Goal: Book appointment/travel/reservation

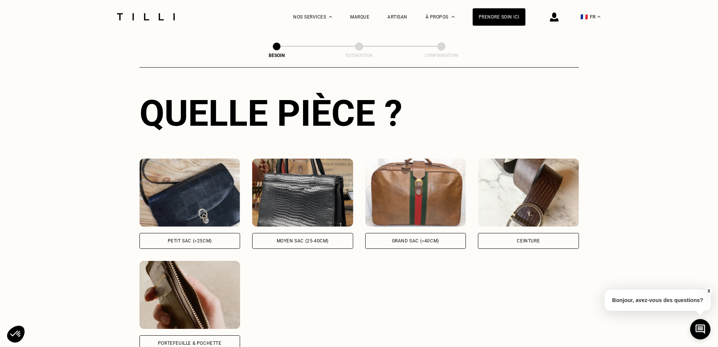
scroll to position [284, 0]
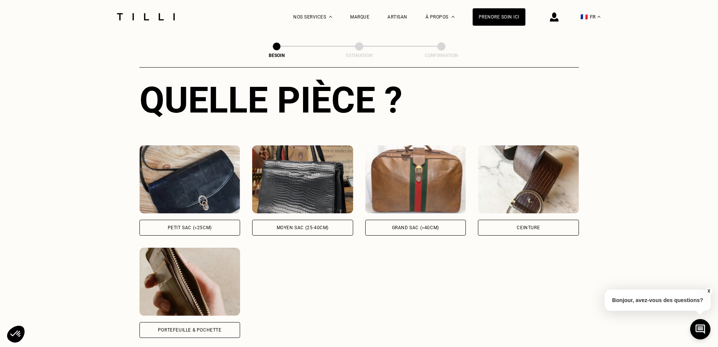
click at [521, 225] on div "Ceinture" at bounding box center [528, 227] width 23 height 5
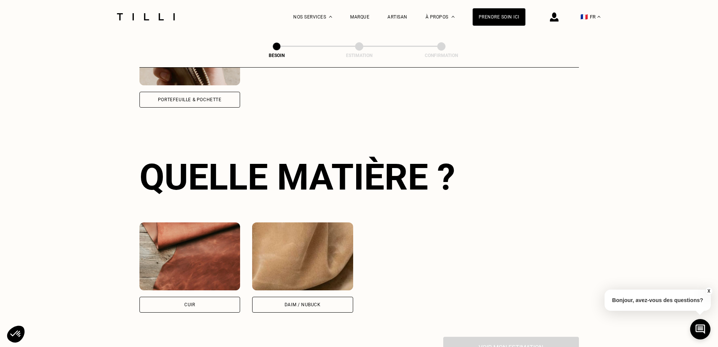
scroll to position [555, 0]
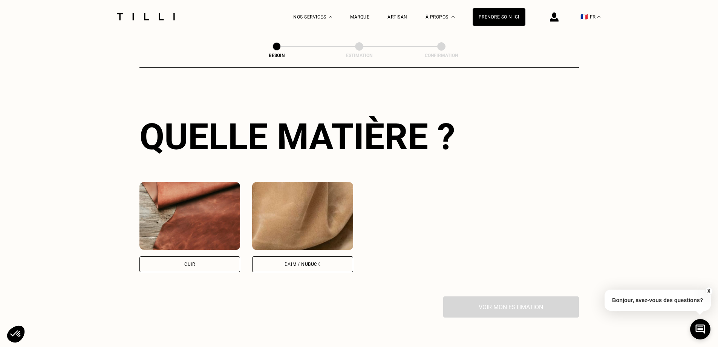
click at [202, 259] on div "Cuir" at bounding box center [190, 264] width 101 height 16
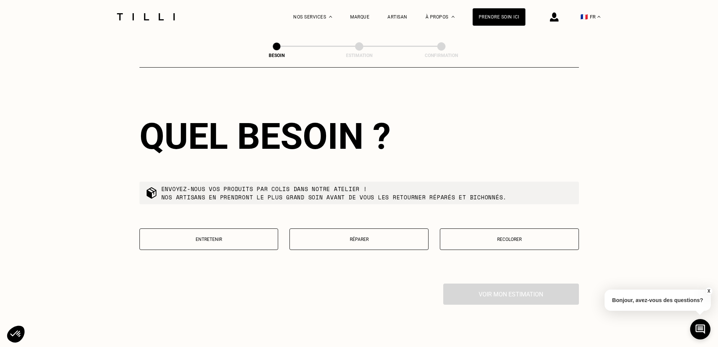
scroll to position [761, 0]
click at [383, 236] on button "Réparer" at bounding box center [359, 237] width 139 height 21
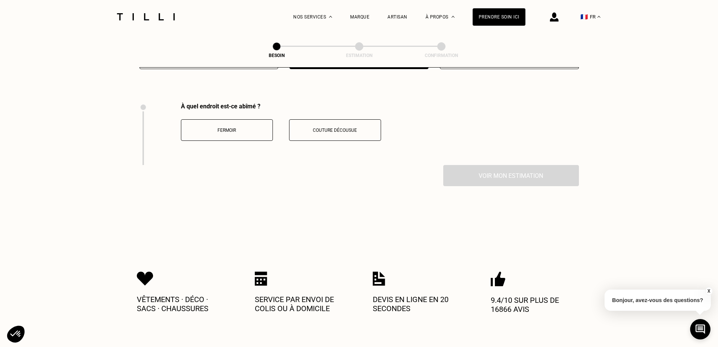
scroll to position [954, 0]
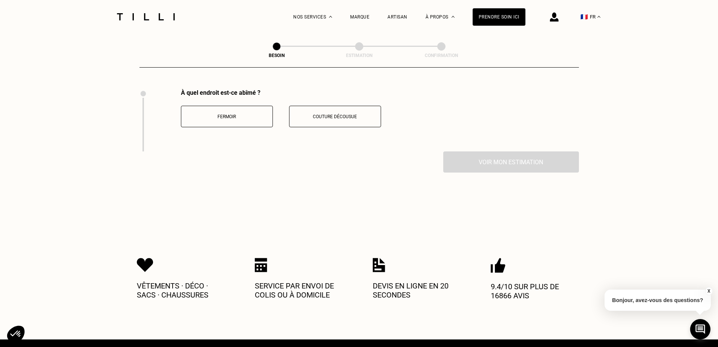
click at [335, 114] on p "Couture décousue" at bounding box center [335, 116] width 84 height 5
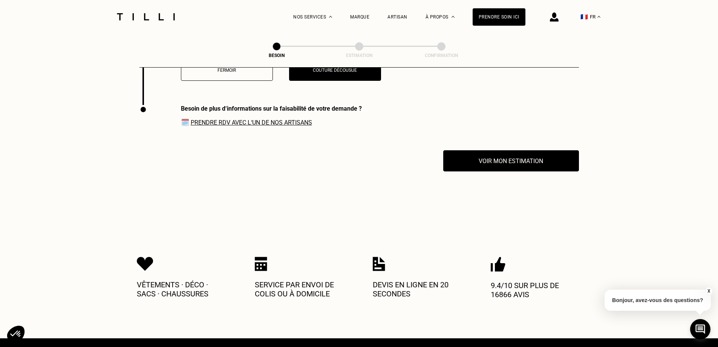
scroll to position [1016, 0]
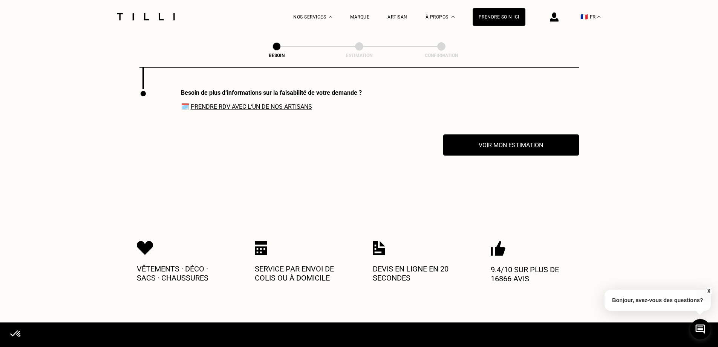
click at [299, 105] on link "Prendre RDV avec l‘un de nos artisans" at bounding box center [251, 106] width 121 height 7
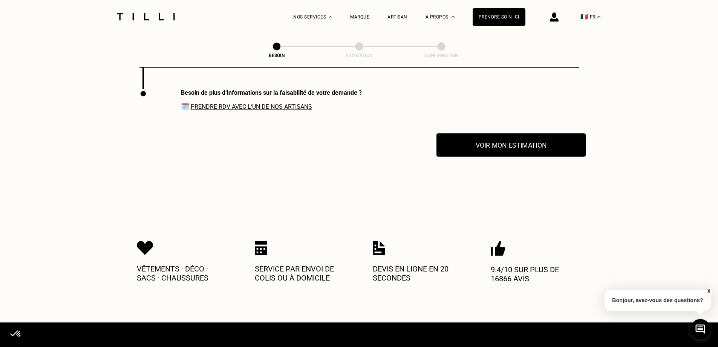
click at [538, 137] on button "Voir mon estimation" at bounding box center [511, 144] width 149 height 23
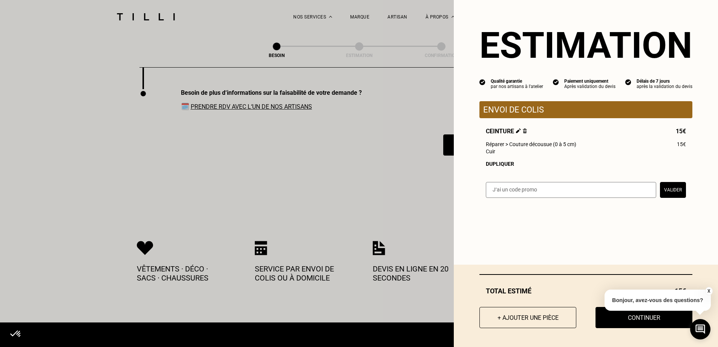
click at [536, 321] on button "+ Ajouter une pièce" at bounding box center [528, 317] width 97 height 21
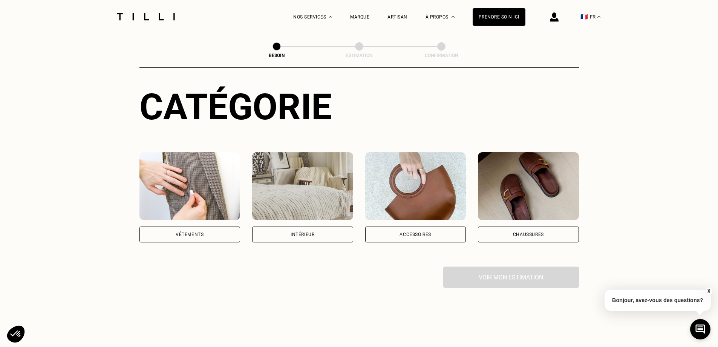
scroll to position [75, 0]
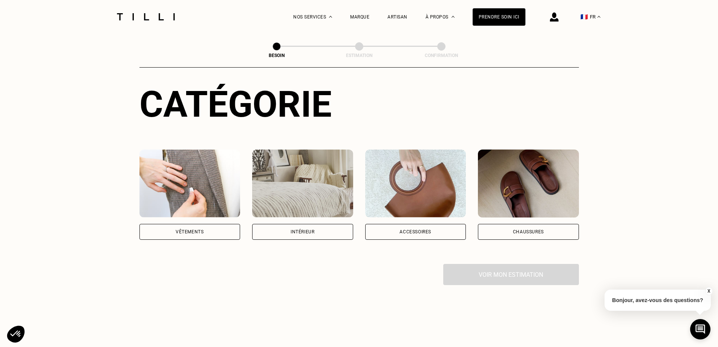
click at [422, 192] on img at bounding box center [415, 183] width 101 height 68
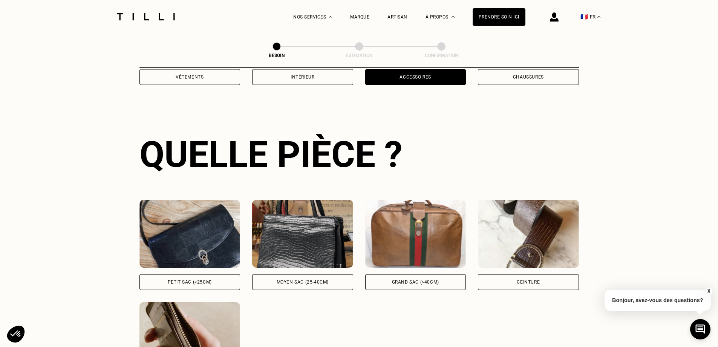
scroll to position [247, 0]
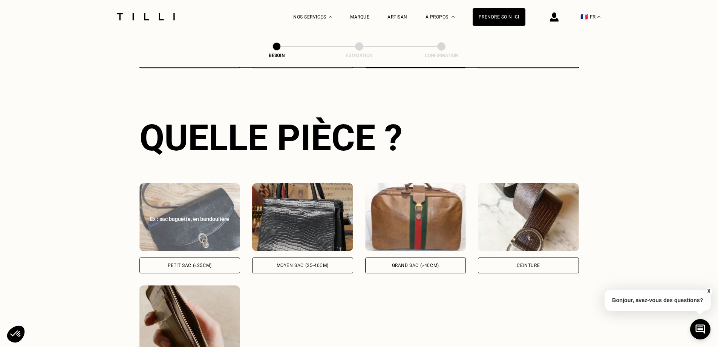
click at [189, 232] on img at bounding box center [190, 217] width 101 height 68
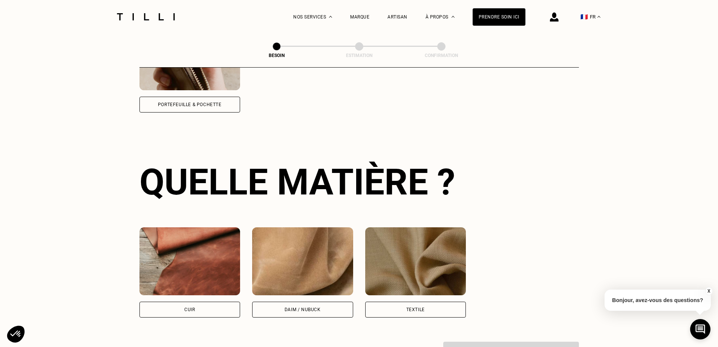
scroll to position [555, 0]
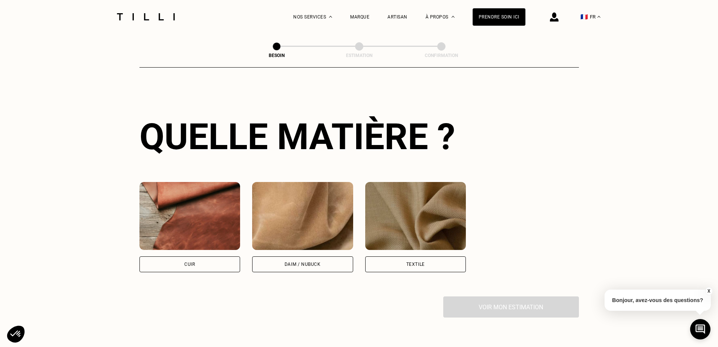
click at [189, 232] on img at bounding box center [190, 216] width 101 height 68
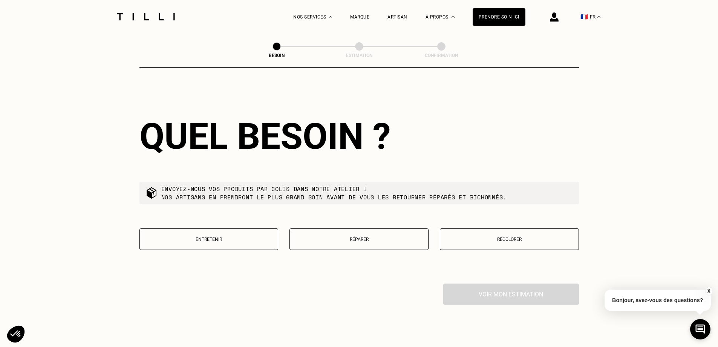
scroll to position [761, 0]
click at [386, 227] on button "Réparer" at bounding box center [359, 237] width 139 height 21
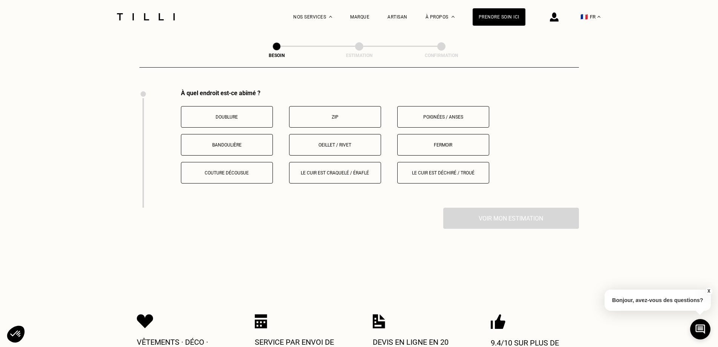
scroll to position [954, 0]
click at [332, 107] on button "Zip" at bounding box center [335, 116] width 92 height 21
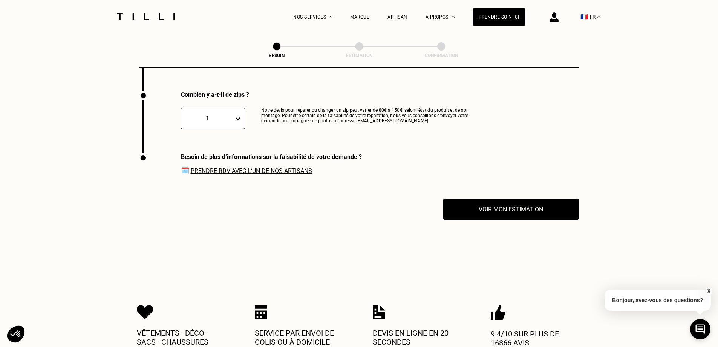
scroll to position [1072, 0]
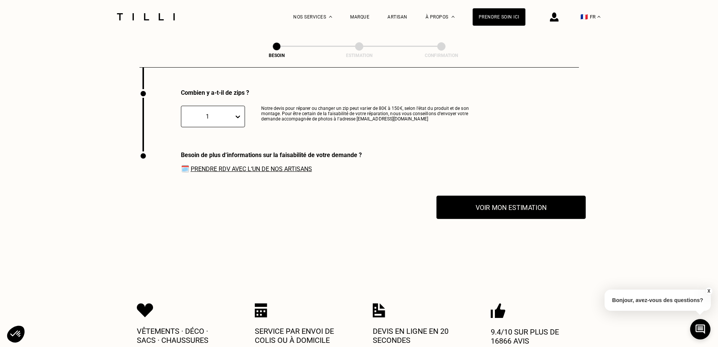
click at [535, 206] on button "Voir mon estimation" at bounding box center [511, 206] width 149 height 23
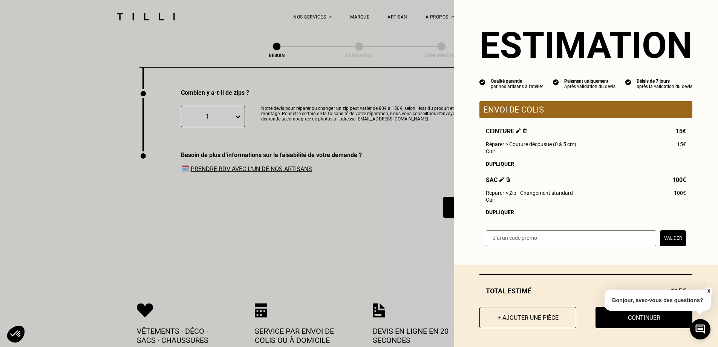
click at [506, 182] on img at bounding box center [508, 179] width 4 height 5
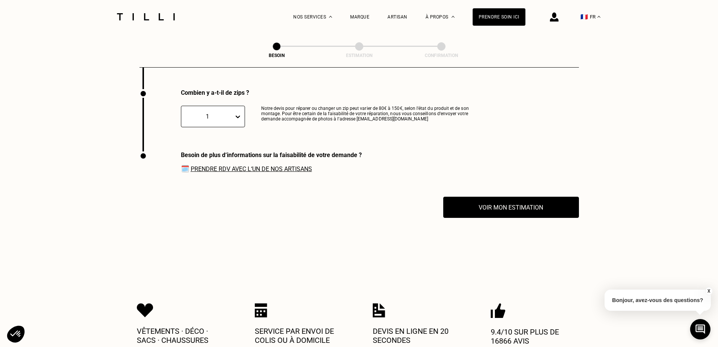
click at [218, 165] on link "Prendre RDV avec l‘un de nos artisans" at bounding box center [251, 168] width 121 height 7
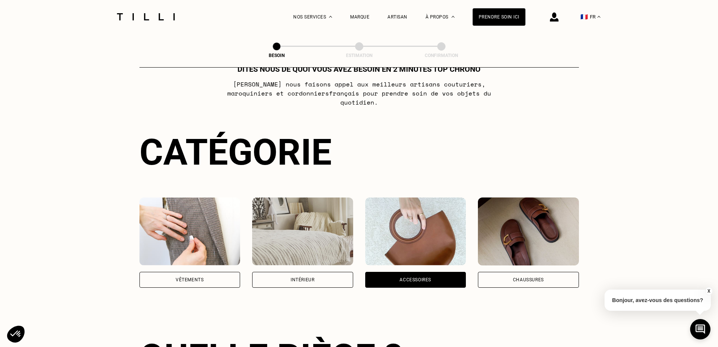
scroll to position [0, 0]
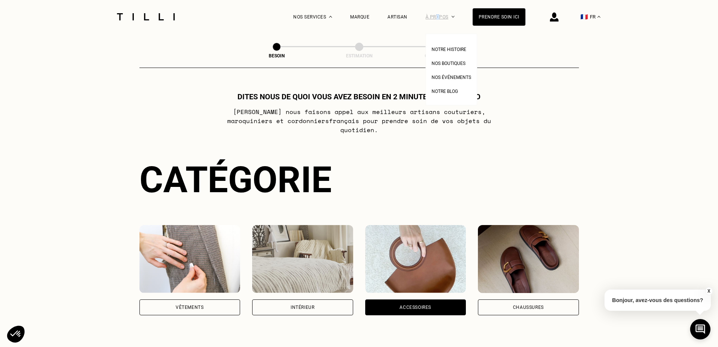
click at [444, 15] on div "À propos" at bounding box center [440, 17] width 29 height 34
click at [447, 64] on span "Nos boutiques" at bounding box center [449, 63] width 34 height 5
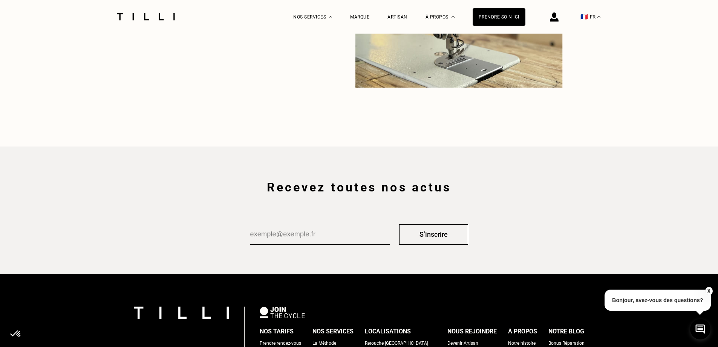
scroll to position [1244, 0]
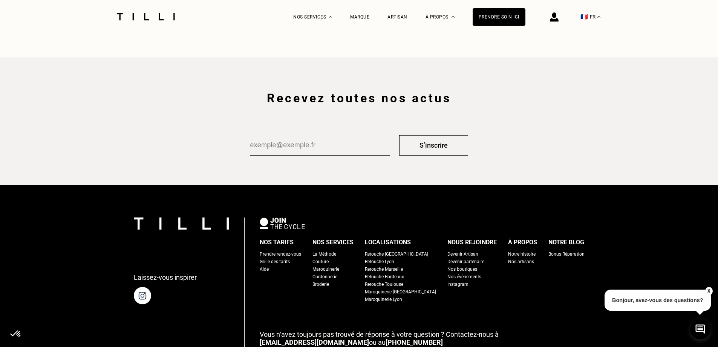
click at [284, 261] on div "Grille des tarifs" at bounding box center [275, 262] width 30 height 8
select select "FR"
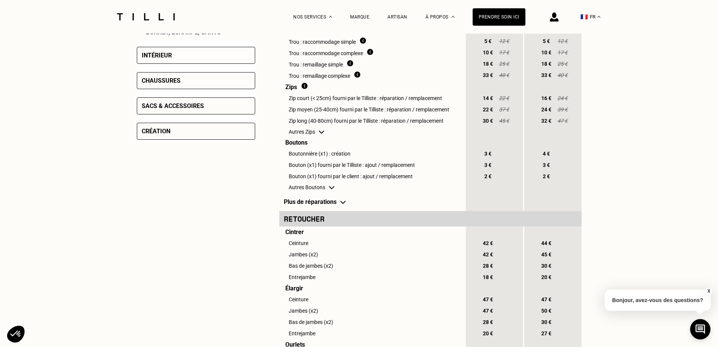
scroll to position [264, 0]
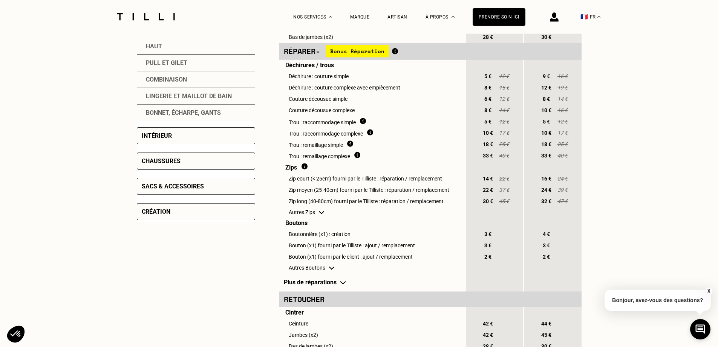
click at [162, 164] on div "Chaussures" at bounding box center [161, 160] width 39 height 7
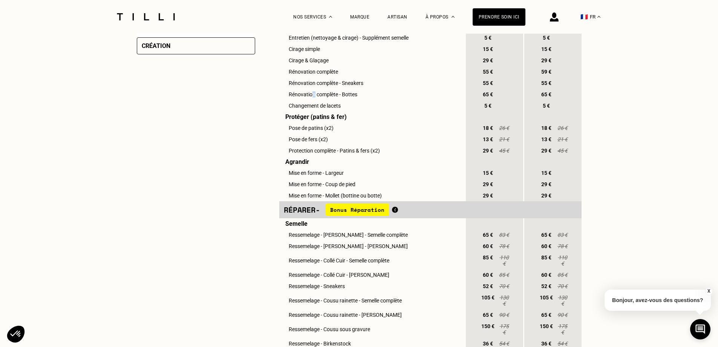
click at [314, 98] on td "Rénovation complète - Bottes" at bounding box center [372, 94] width 186 height 11
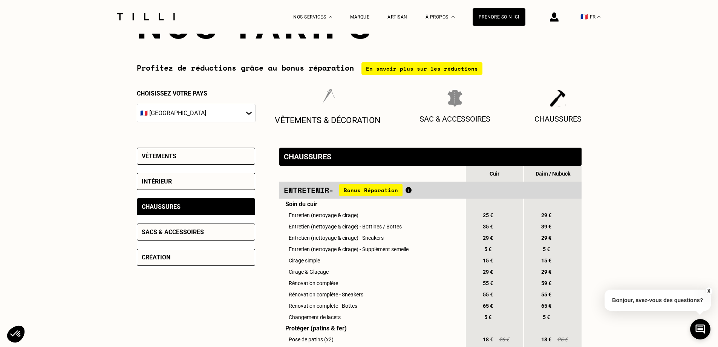
scroll to position [0, 0]
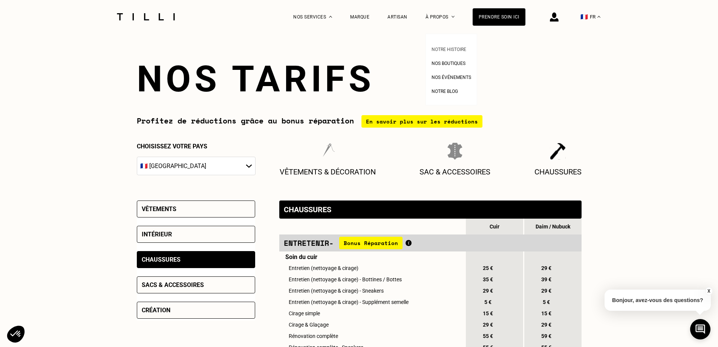
click at [444, 52] on link "Notre histoire" at bounding box center [449, 48] width 35 height 8
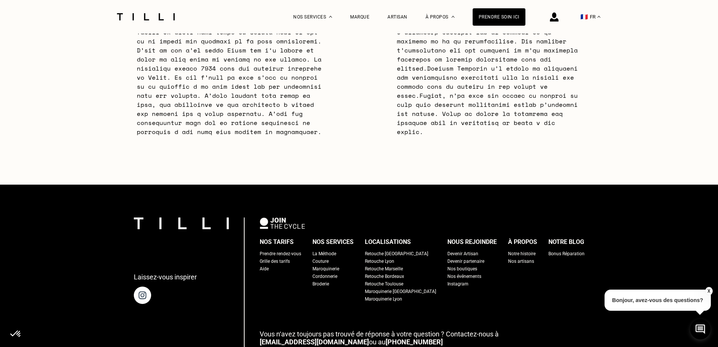
scroll to position [2510, 0]
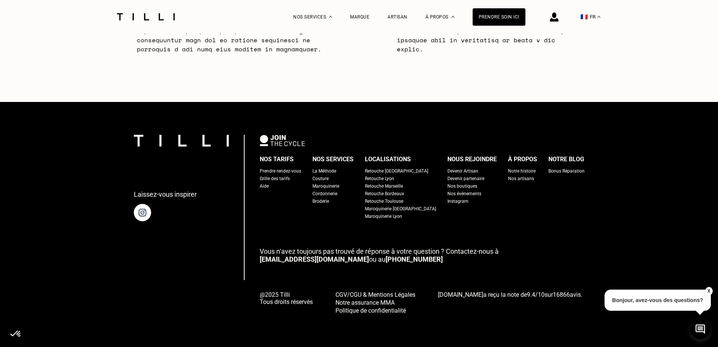
click at [324, 169] on div "La Méthode" at bounding box center [325, 171] width 24 height 8
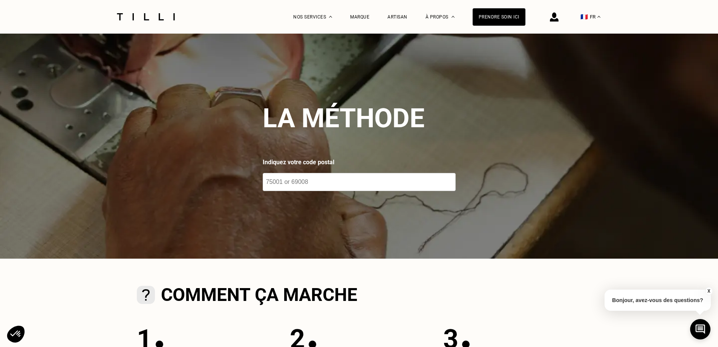
click at [322, 181] on input "number" at bounding box center [359, 182] width 193 height 18
type input "69001"
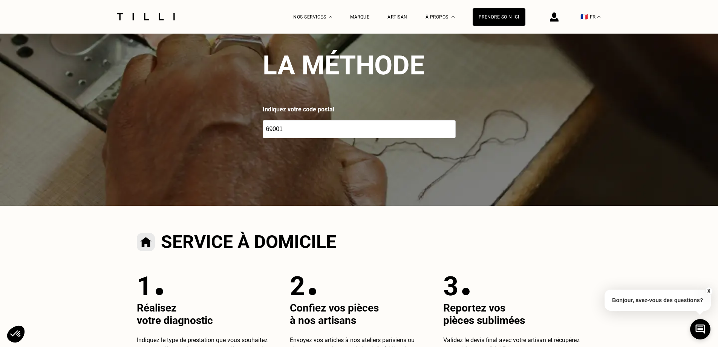
scroll to position [39, 0]
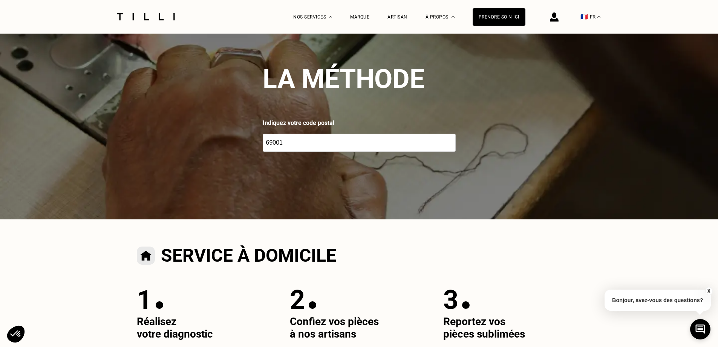
click at [302, 148] on input "69001" at bounding box center [359, 142] width 193 height 18
drag, startPoint x: 302, startPoint y: 145, endPoint x: 250, endPoint y: 144, distance: 52.1
click at [250, 144] on div "La méthode Indiquez votre code postal 69001" at bounding box center [359, 107] width 718 height 226
click at [298, 143] on input "69001" at bounding box center [359, 142] width 193 height 18
click at [296, 143] on input "69001" at bounding box center [359, 142] width 193 height 18
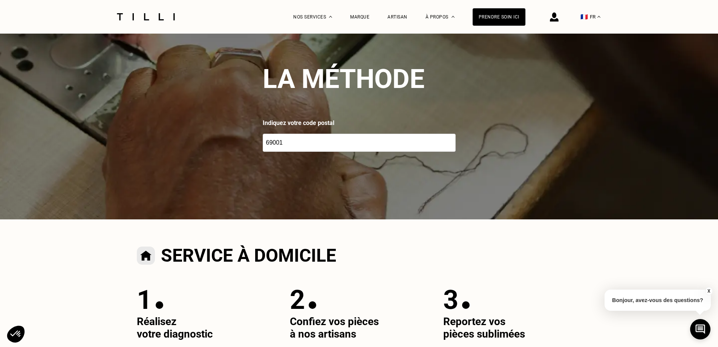
drag, startPoint x: 287, startPoint y: 142, endPoint x: 259, endPoint y: 141, distance: 28.7
click at [259, 141] on div "La méthode Indiquez votre code postal 69001" at bounding box center [359, 107] width 718 height 226
drag, startPoint x: 308, startPoint y: 149, endPoint x: 311, endPoint y: 142, distance: 7.3
click at [308, 149] on input "number" at bounding box center [359, 142] width 193 height 18
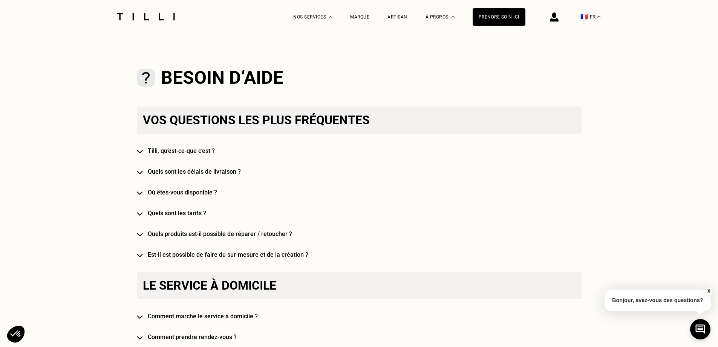
scroll to position [529, 0]
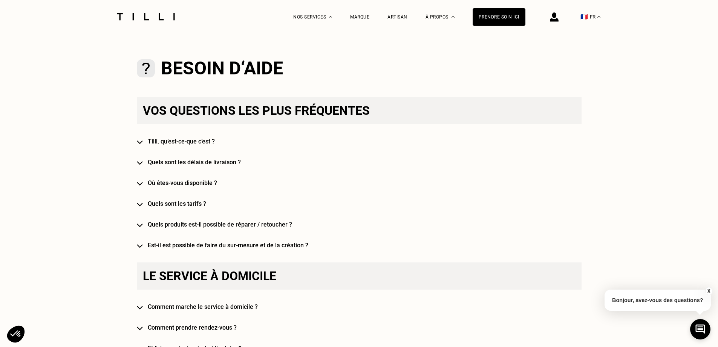
type input "69008"
click at [184, 164] on h4 "Quels sont les délais de livraison ?" at bounding box center [370, 161] width 445 height 7
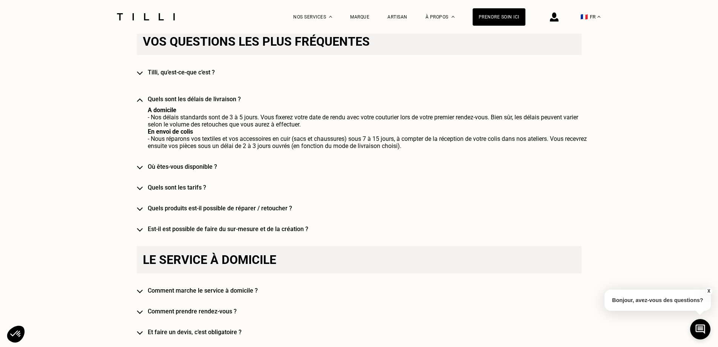
scroll to position [605, 0]
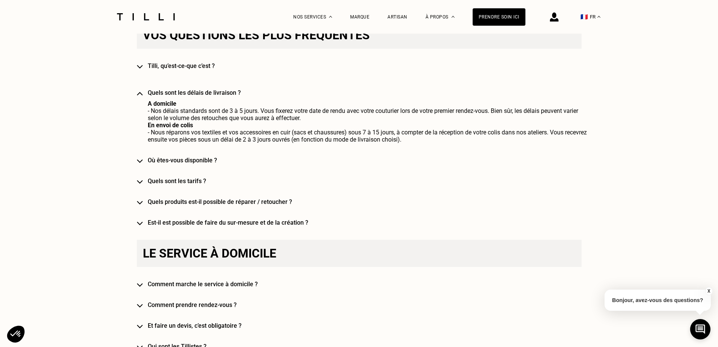
click at [182, 164] on h4 "Où êtes-vous disponible ?" at bounding box center [370, 159] width 445 height 7
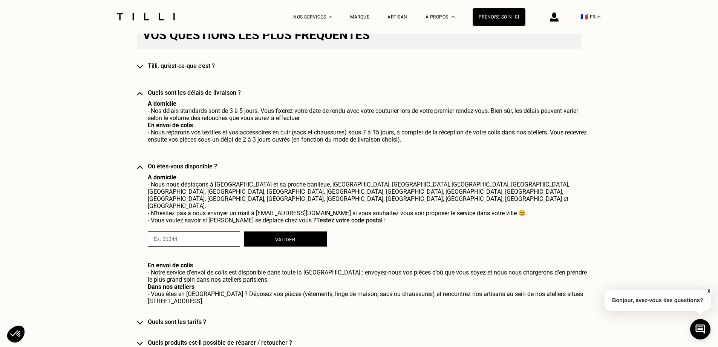
click at [192, 231] on input "numeric" at bounding box center [194, 238] width 92 height 15
type input "69410"
drag, startPoint x: 308, startPoint y: 208, endPoint x: 307, endPoint y: 216, distance: 8.3
click at [316, 216] on span "Testez votre code postal :" at bounding box center [350, 219] width 69 height 7
click at [291, 231] on button "Valider" at bounding box center [285, 238] width 83 height 15
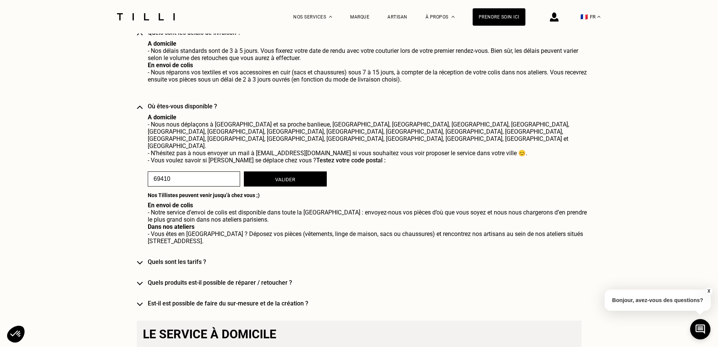
scroll to position [680, 0]
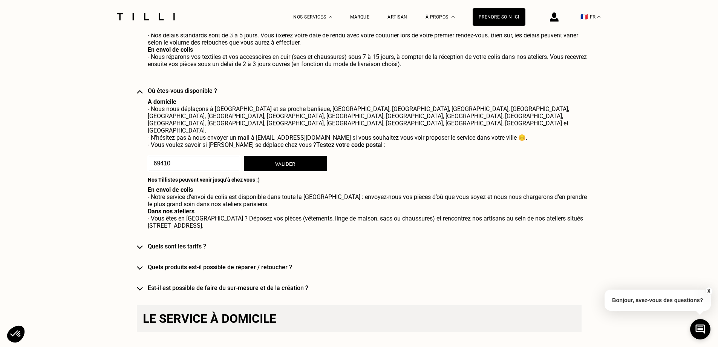
click at [188, 230] on div "Vos questions les plus fréquentes [PERSON_NAME], qu’est-ce-que c’est ? Quels so…" at bounding box center [359, 118] width 445 height 345
click at [186, 242] on h4 "Quels sont les tarifs ?" at bounding box center [370, 245] width 445 height 7
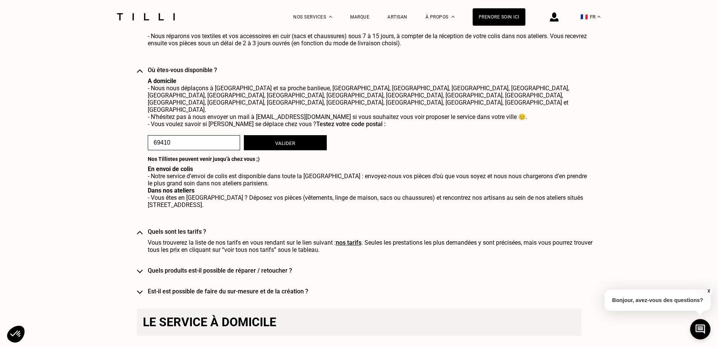
scroll to position [718, 0]
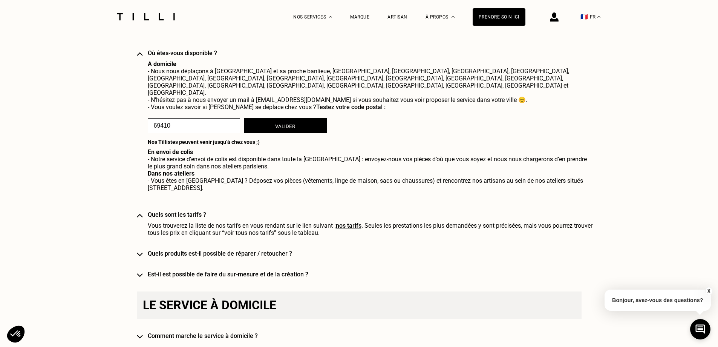
click at [252, 250] on h4 "Quels produits est-il possible de réparer / retoucher ?" at bounding box center [370, 253] width 445 height 7
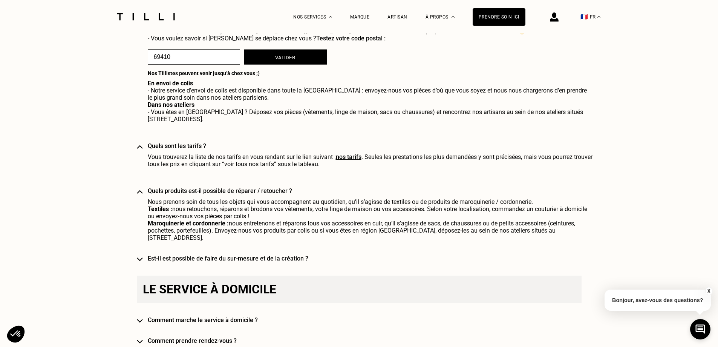
scroll to position [793, 0]
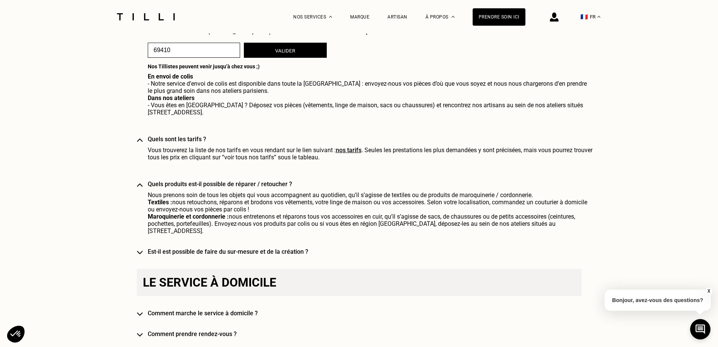
click at [297, 248] on h4 "Est-il est possible de faire du sur-mesure et de la création ?" at bounding box center [370, 251] width 445 height 7
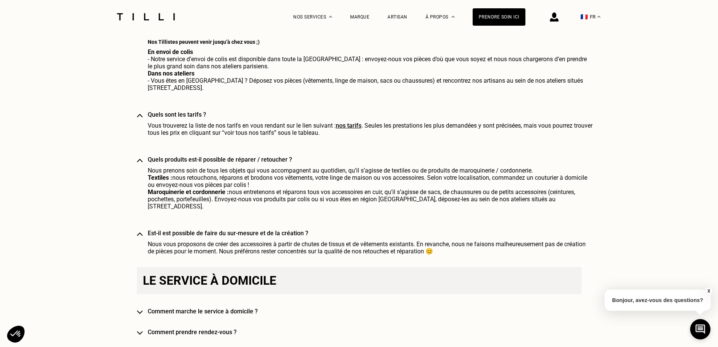
scroll to position [831, 0]
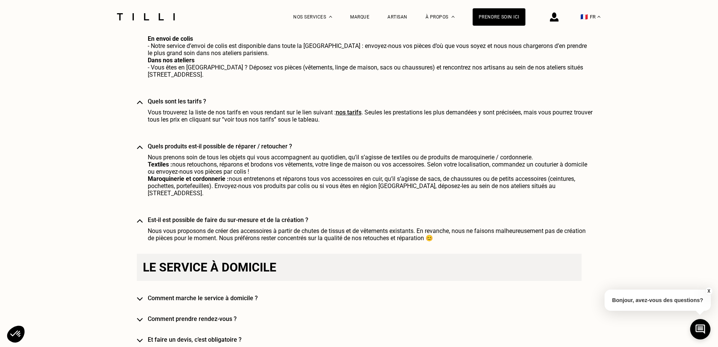
click at [143, 219] on img at bounding box center [140, 221] width 6 height 4
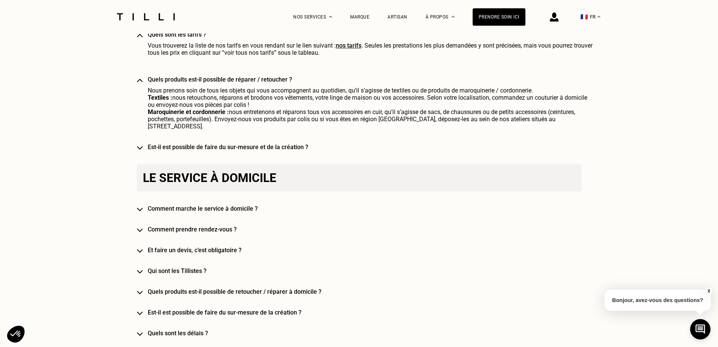
scroll to position [906, 0]
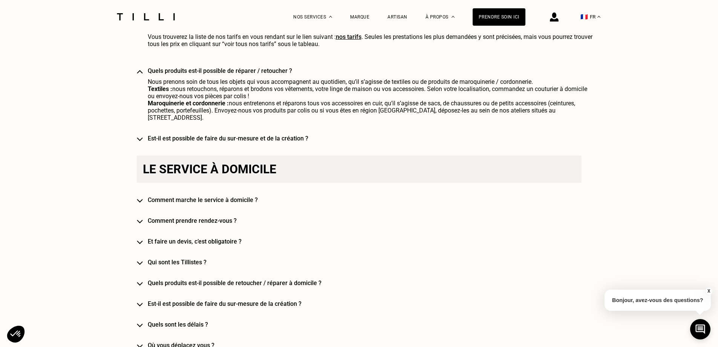
click at [178, 196] on h4 "Comment marche le service à domicile ?" at bounding box center [370, 199] width 445 height 7
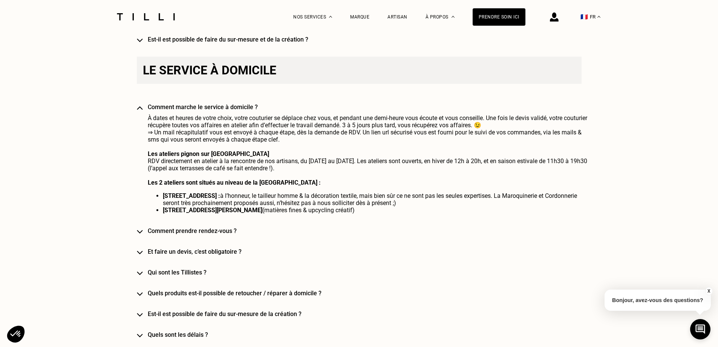
scroll to position [1020, 0]
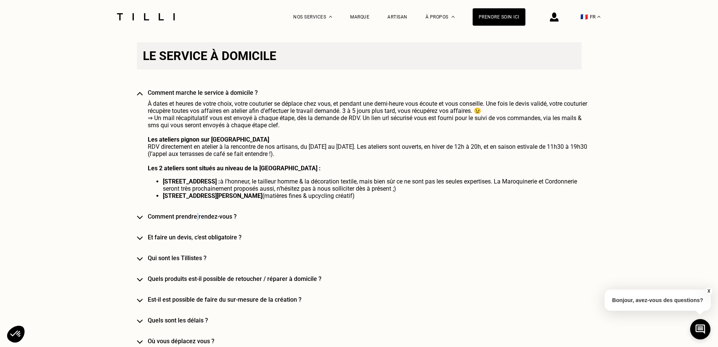
click at [200, 202] on div "Le service à domicile Comment marche le service à domicile ? À dates et heures …" at bounding box center [359, 328] width 445 height 572
click at [198, 213] on h4 "Comment prendre rendez-vous ?" at bounding box center [370, 216] width 445 height 7
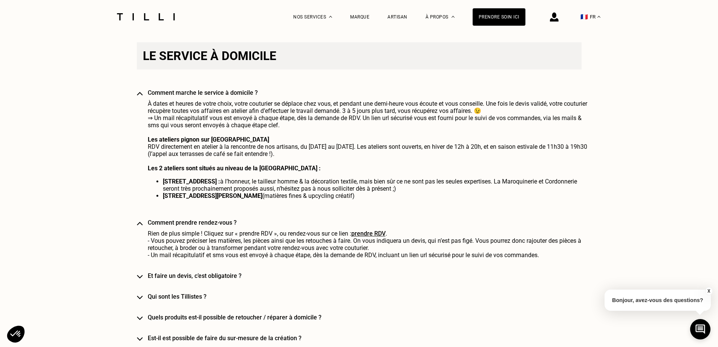
click at [375, 230] on link "prendre RDV" at bounding box center [368, 233] width 34 height 7
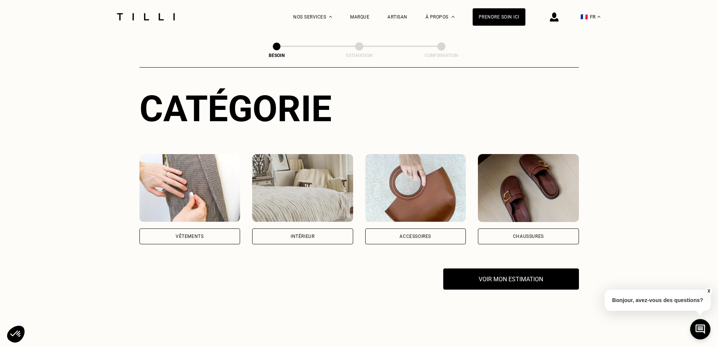
scroll to position [75, 0]
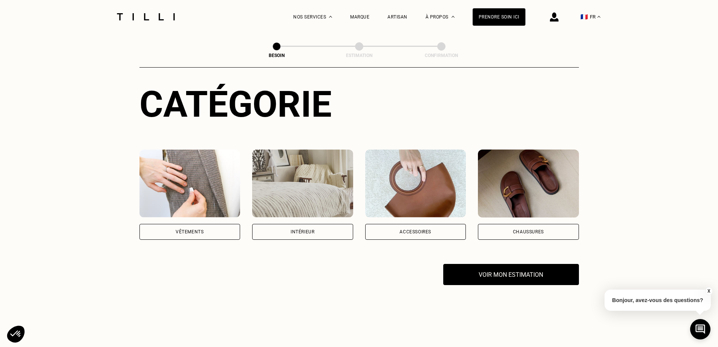
click at [418, 201] on img at bounding box center [415, 183] width 101 height 68
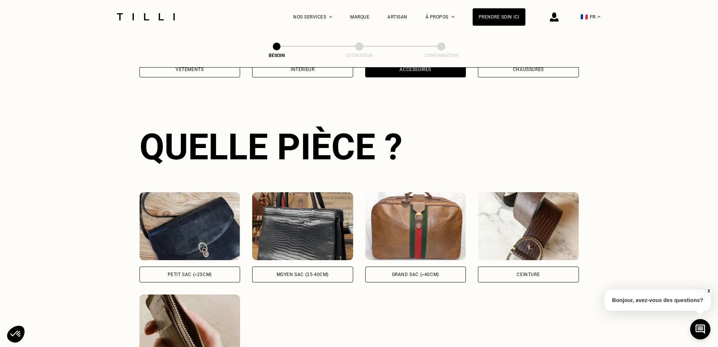
scroll to position [247, 0]
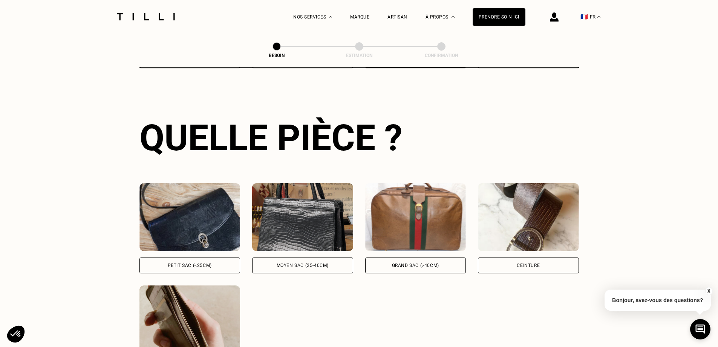
click at [544, 219] on img at bounding box center [528, 217] width 101 height 68
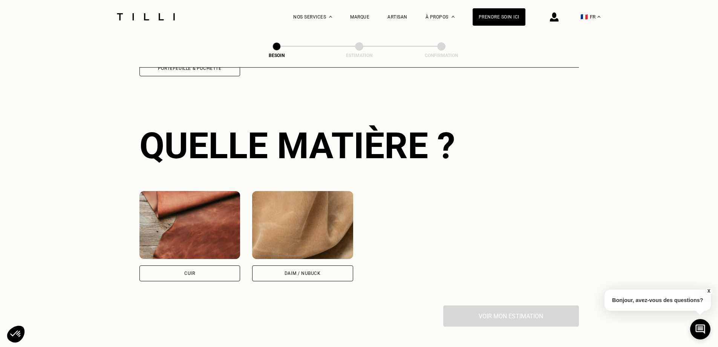
scroll to position [555, 0]
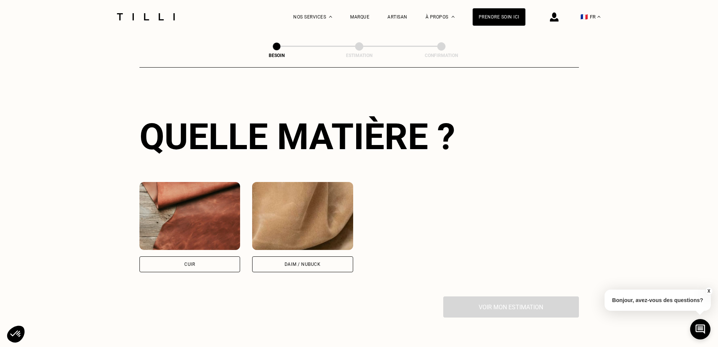
click at [193, 262] on div "Cuir" at bounding box center [189, 264] width 11 height 5
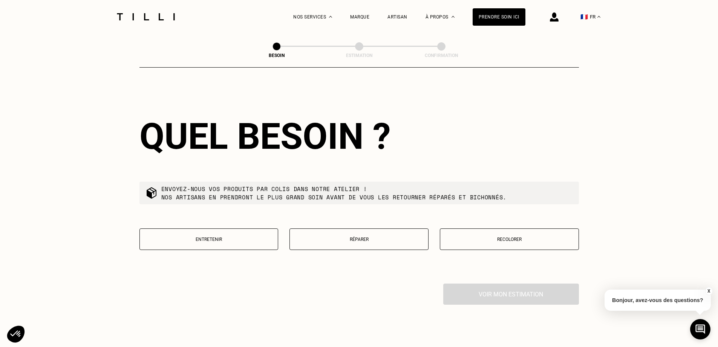
scroll to position [761, 0]
click at [354, 227] on button "Réparer" at bounding box center [359, 237] width 139 height 21
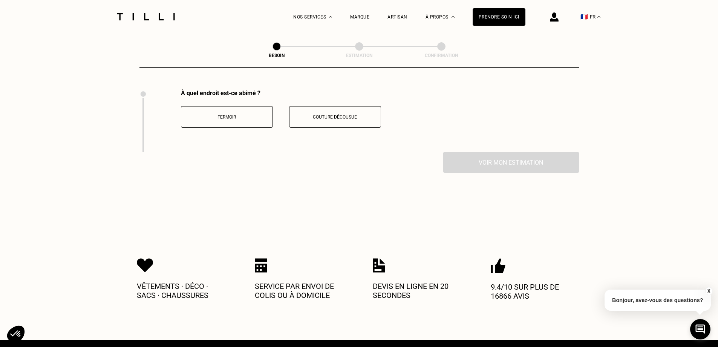
scroll to position [954, 0]
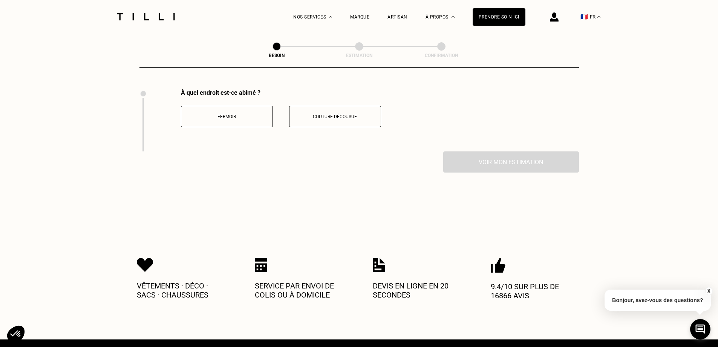
click at [345, 99] on div "À quel endroit est-ce abîmé ? Fermoir Couture décousue" at bounding box center [281, 108] width 200 height 38
click at [344, 114] on p "Couture décousue" at bounding box center [335, 116] width 84 height 5
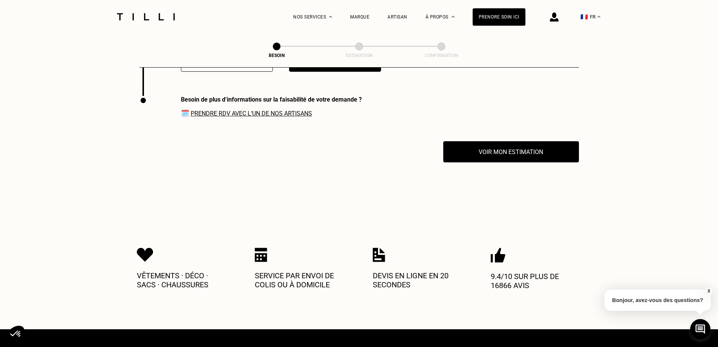
scroll to position [1016, 0]
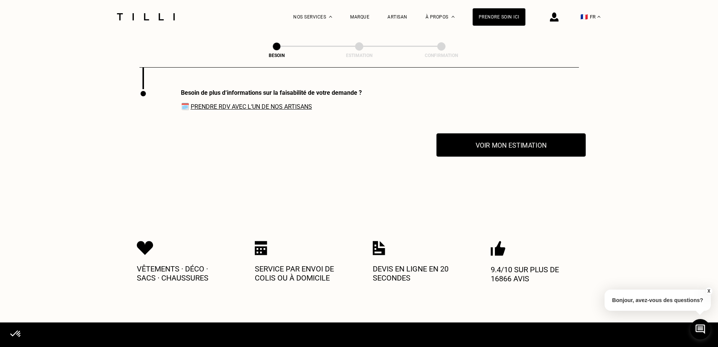
click at [507, 140] on button "Voir mon estimation" at bounding box center [511, 144] width 149 height 23
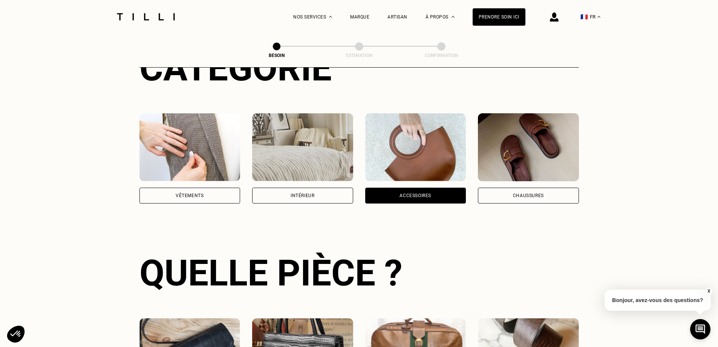
scroll to position [111, 0]
click at [312, 159] on img at bounding box center [302, 147] width 101 height 68
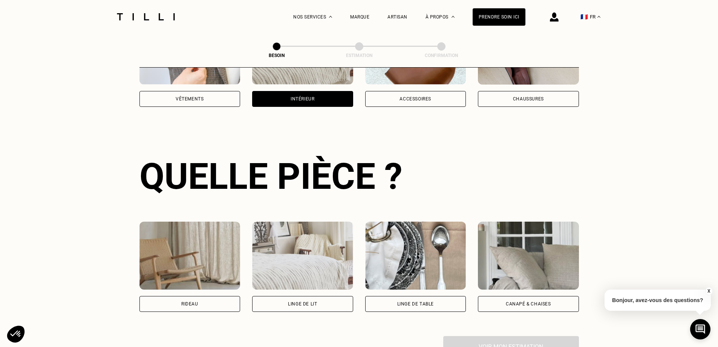
scroll to position [247, 0]
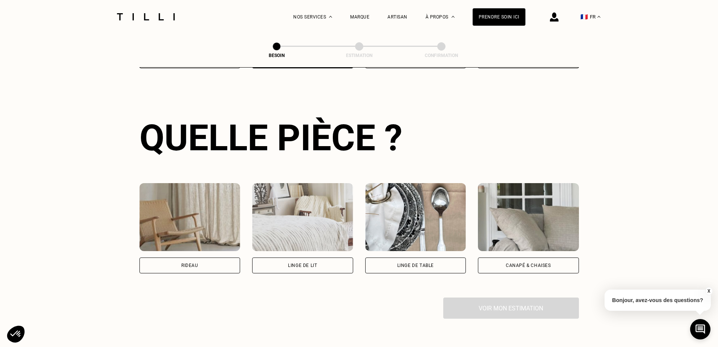
click at [120, 242] on div "Besoin Estimation Confirmation Dites nous de quoi vous avez besoin en 2 minutes…" at bounding box center [359, 75] width 542 height 577
click at [206, 228] on img at bounding box center [190, 217] width 101 height 68
select select "FR"
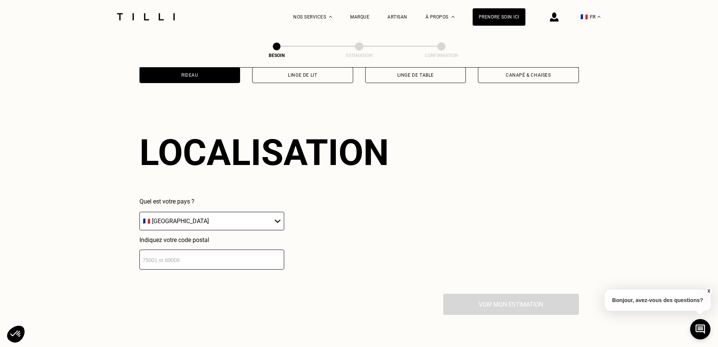
scroll to position [452, 0]
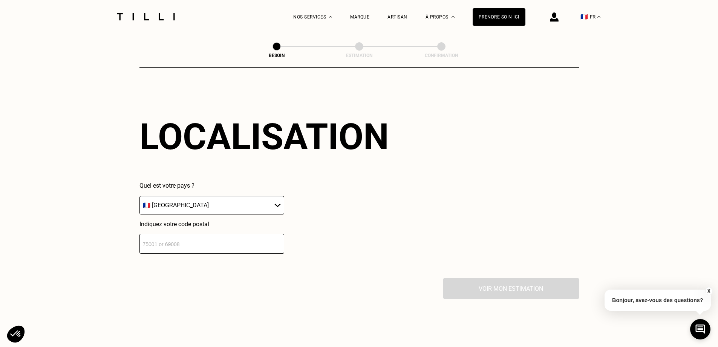
click at [218, 236] on input "number" at bounding box center [212, 243] width 145 height 20
type input "69410"
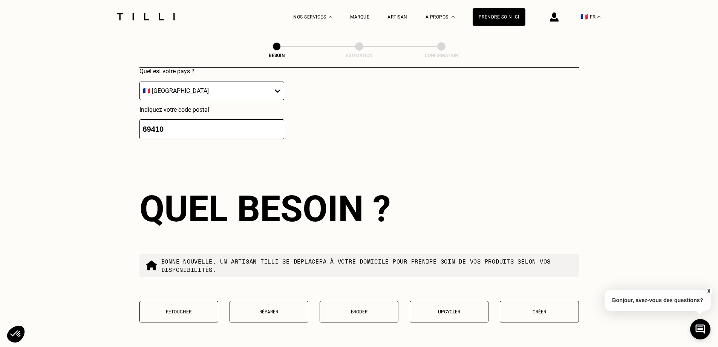
scroll to position [640, 0]
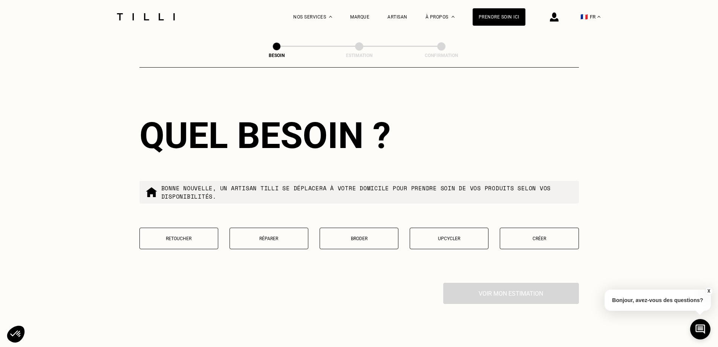
click at [455, 236] on p "Upcycler" at bounding box center [449, 238] width 71 height 5
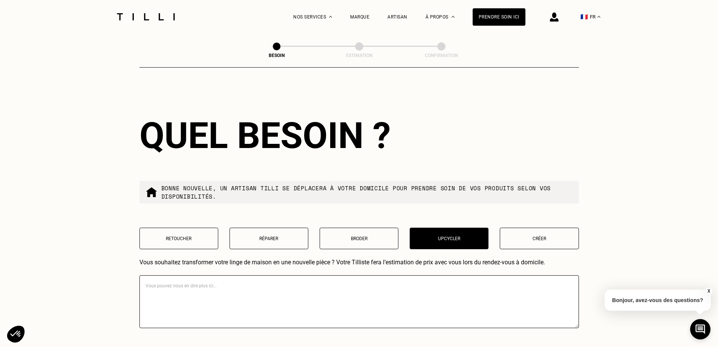
click at [283, 290] on textarea at bounding box center [360, 301] width 440 height 53
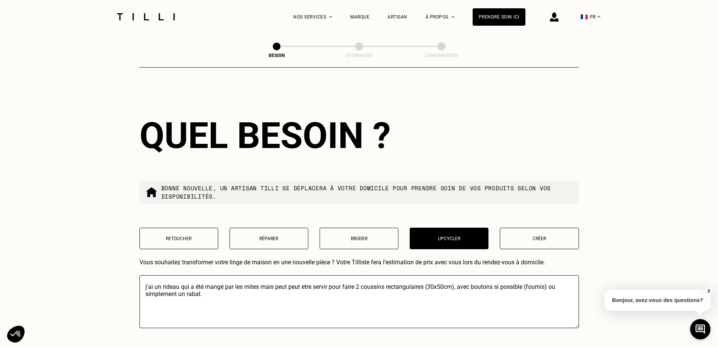
click at [304, 282] on textarea "j'ai un rideau qui a été mangé par les mites mais peut peut etre servir pour fa…" at bounding box center [360, 301] width 440 height 53
click at [205, 290] on textarea "j'ai un rideau qui a été mangé par les mites mais peut peut-être servir pour fa…" at bounding box center [360, 301] width 440 height 53
click at [199, 281] on textarea "j'ai un rideau qui a été mangé par les mites mais peut peut-être servir pour fa…" at bounding box center [360, 301] width 440 height 53
drag, startPoint x: 205, startPoint y: 281, endPoint x: 181, endPoint y: 281, distance: 24.5
click at [181, 281] on textarea "j'ai un rideau qui a été mangé par les mites mais peut peut-être servir pour fa…" at bounding box center [360, 301] width 440 height 53
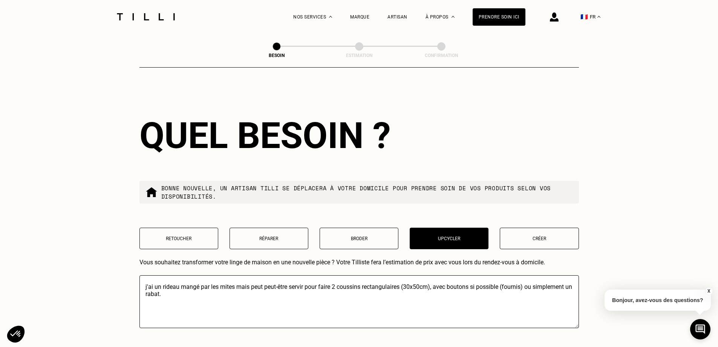
click at [251, 284] on textarea "j'ai un rideau mangé par les mites mais peut peut-être servir pour faire 2 cous…" at bounding box center [360, 301] width 440 height 53
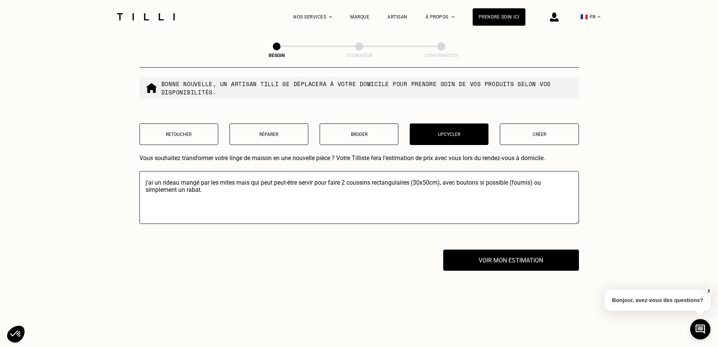
scroll to position [753, 0]
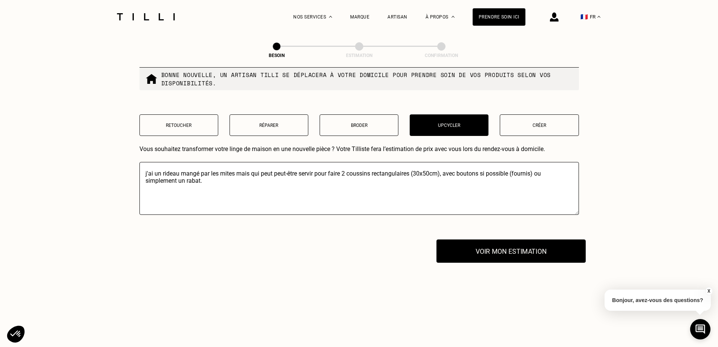
type textarea "j'ai un rideau mangé par les mites mais qui peut peut-être servir pour faire 2 …"
click at [529, 247] on button "Voir mon estimation" at bounding box center [511, 250] width 149 height 23
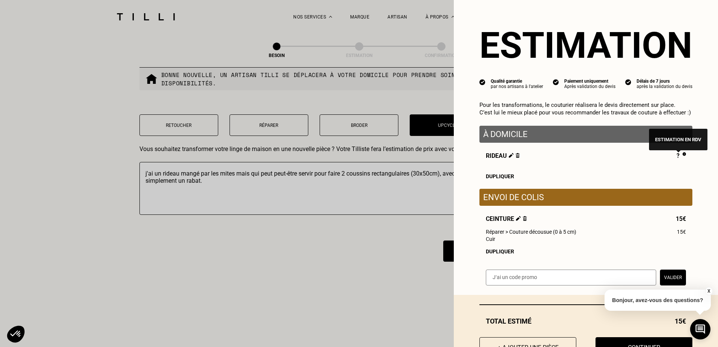
click at [683, 154] on img at bounding box center [684, 154] width 3 height 4
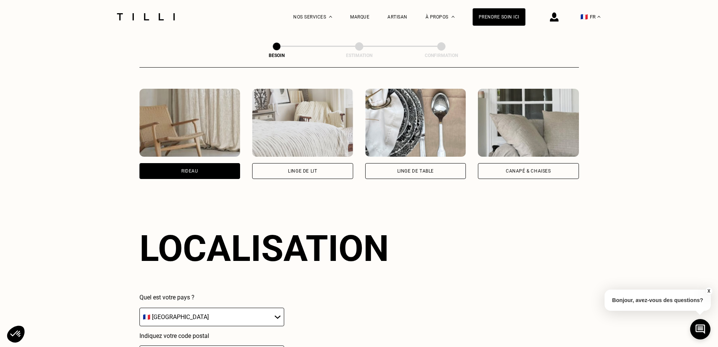
scroll to position [338, 0]
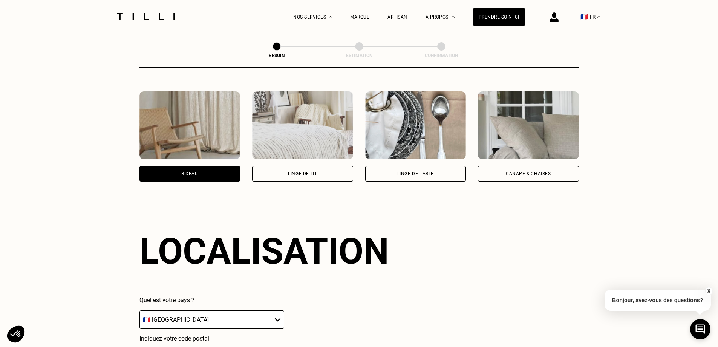
click at [529, 142] on img at bounding box center [528, 125] width 101 height 68
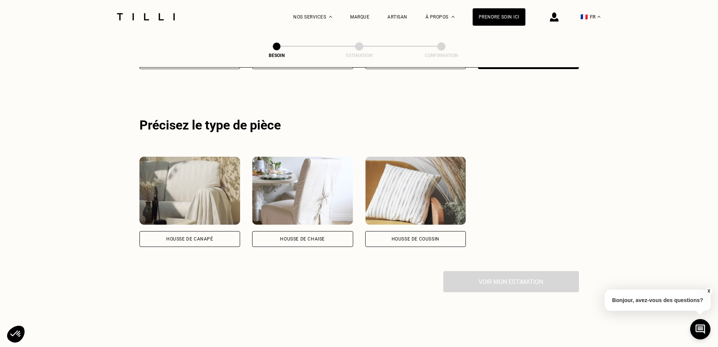
scroll to position [452, 0]
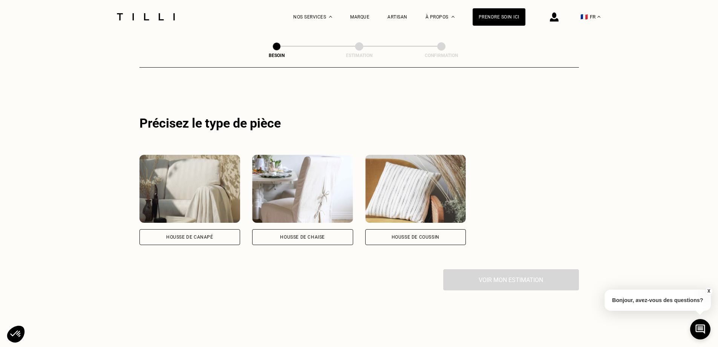
drag, startPoint x: 173, startPoint y: 202, endPoint x: 179, endPoint y: 203, distance: 5.4
click at [173, 201] on img at bounding box center [190, 189] width 101 height 68
select select "FR"
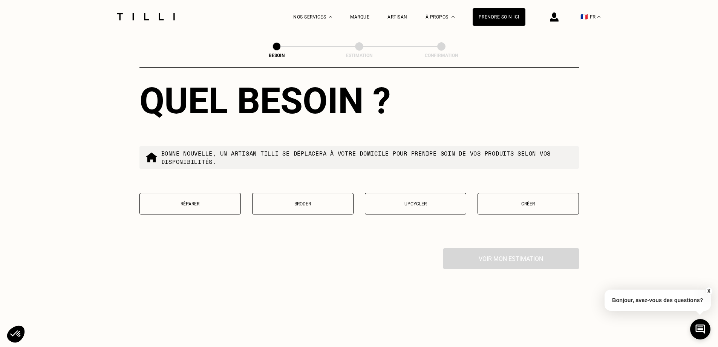
scroll to position [857, 0]
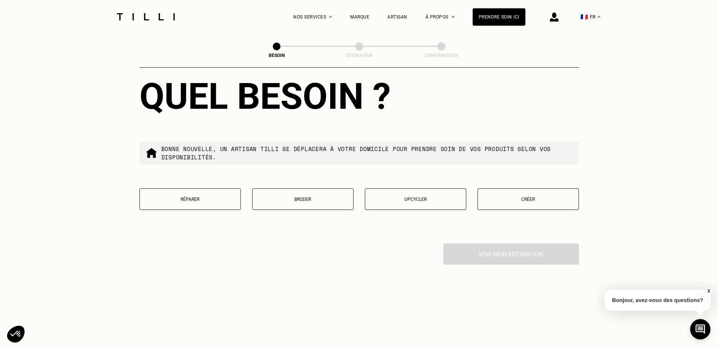
click at [529, 188] on button "Créer" at bounding box center [528, 198] width 101 height 21
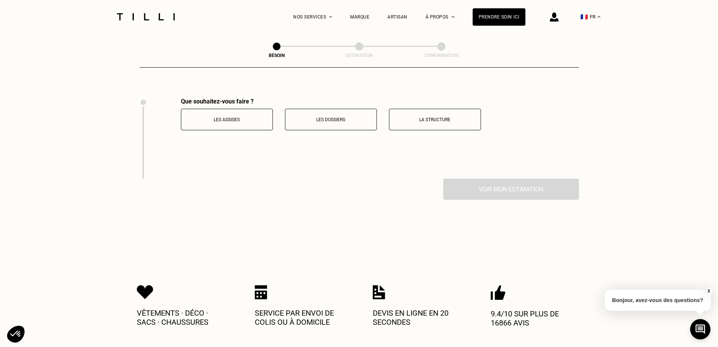
scroll to position [1011, 0]
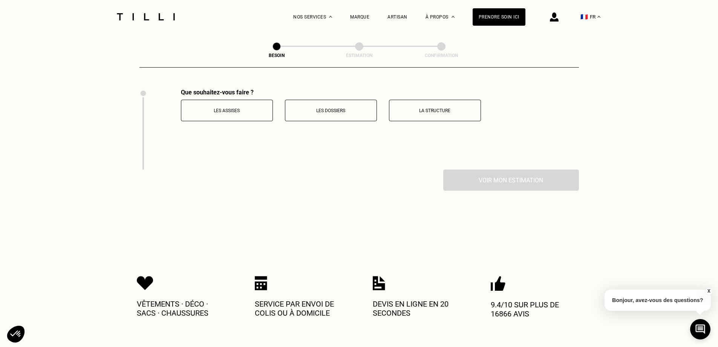
click at [227, 108] on p "Les assises" at bounding box center [227, 110] width 84 height 5
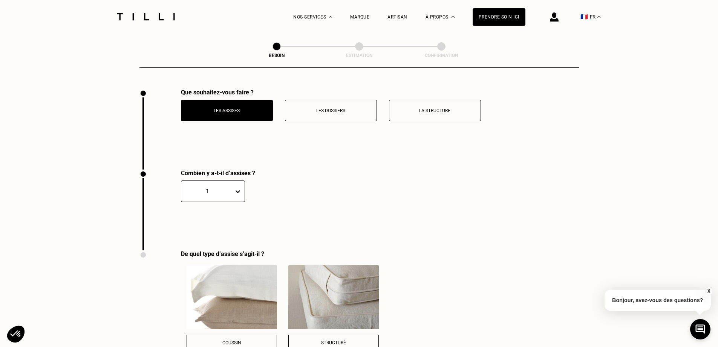
click at [341, 108] on p "Les dossiers" at bounding box center [331, 110] width 84 height 5
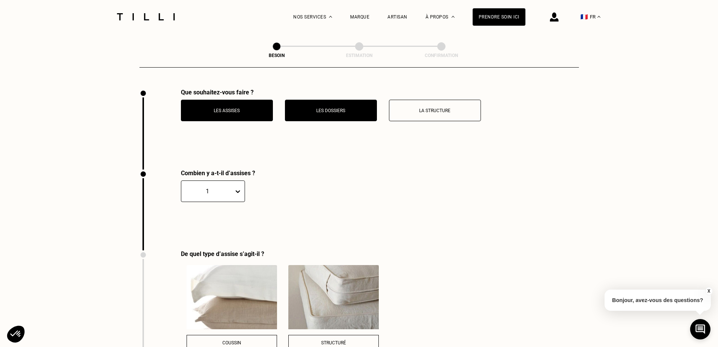
click at [425, 109] on button "La structure" at bounding box center [435, 110] width 92 height 21
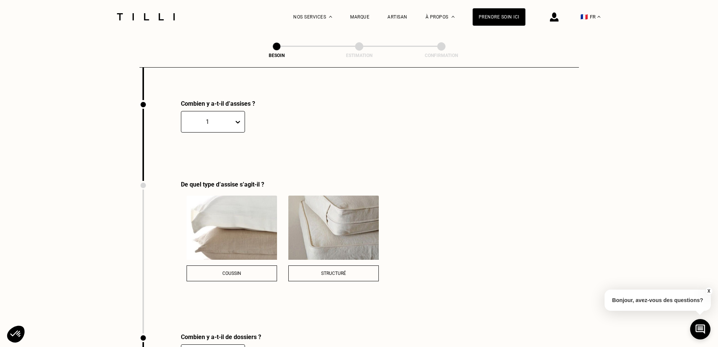
scroll to position [1087, 0]
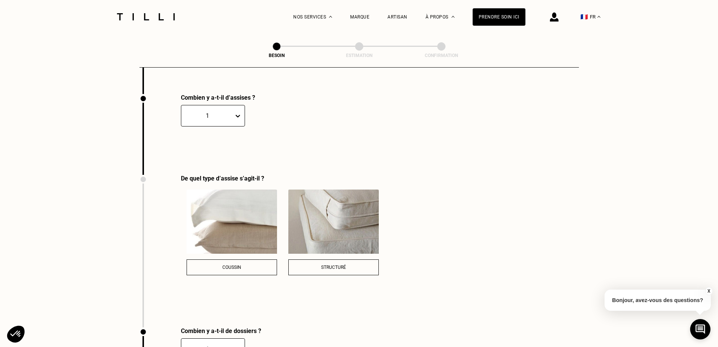
click at [341, 259] on button "Structuré" at bounding box center [333, 267] width 90 height 16
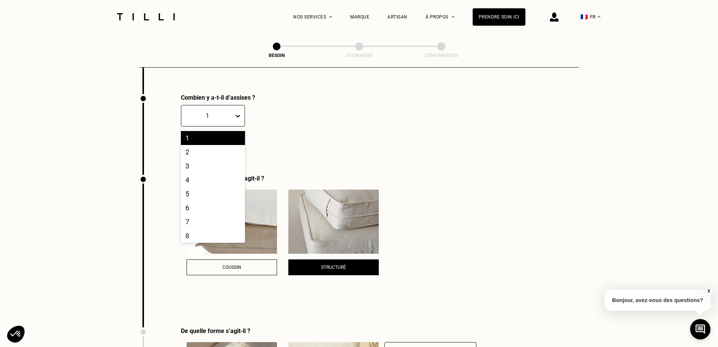
click at [235, 112] on icon at bounding box center [238, 116] width 8 height 8
click at [202, 148] on div "2" at bounding box center [213, 152] width 64 height 14
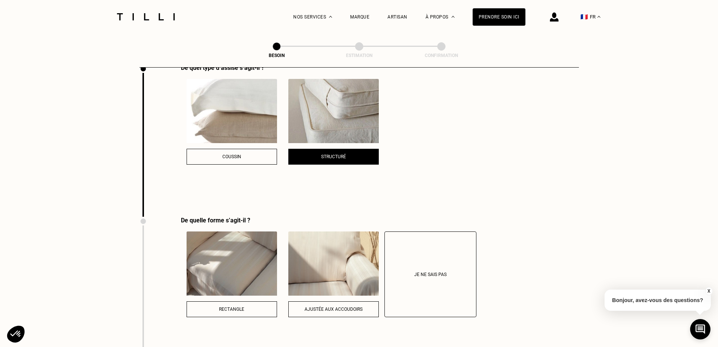
scroll to position [679, 0]
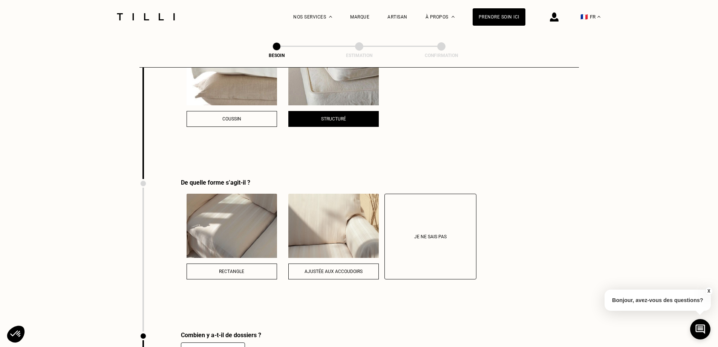
click at [224, 268] on button "Rectangle" at bounding box center [232, 271] width 90 height 16
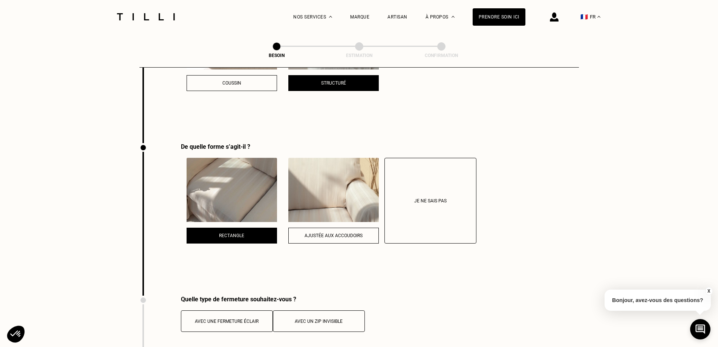
scroll to position [792, 0]
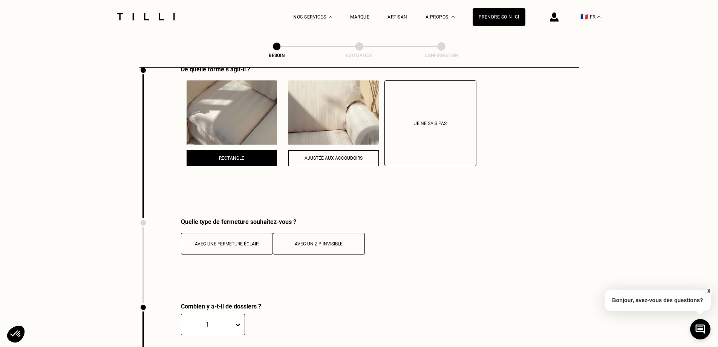
click at [245, 241] on div "Avec une fermeture éclair" at bounding box center [227, 243] width 84 height 5
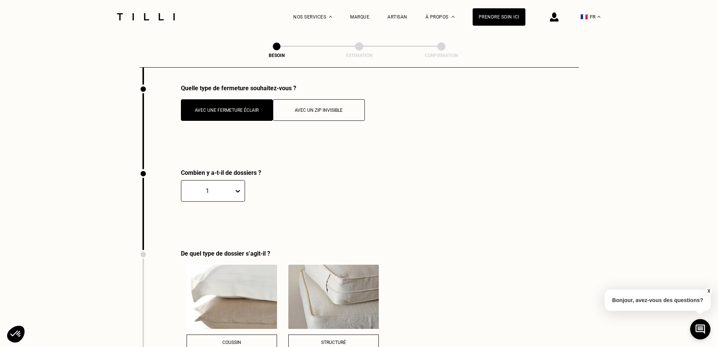
scroll to position [943, 0]
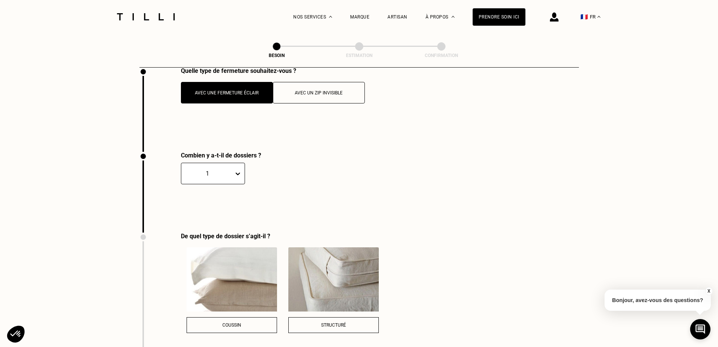
click at [239, 170] on icon at bounding box center [238, 174] width 8 height 8
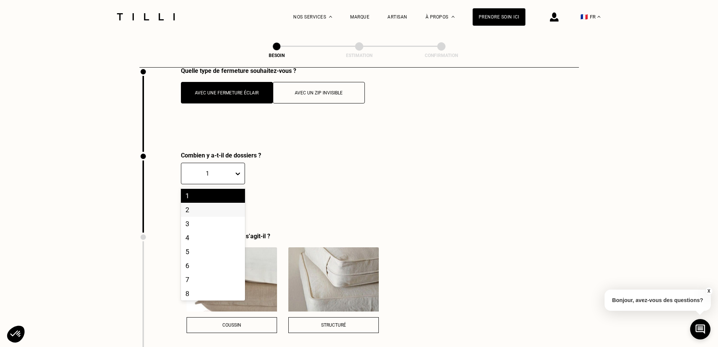
click at [209, 202] on div "2" at bounding box center [213, 209] width 64 height 14
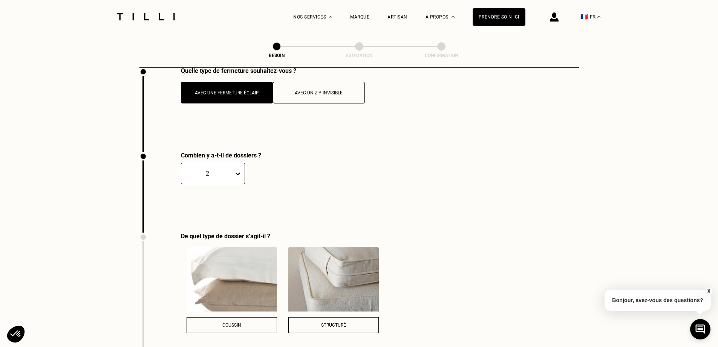
click at [348, 322] on div "Structuré" at bounding box center [334, 324] width 82 height 5
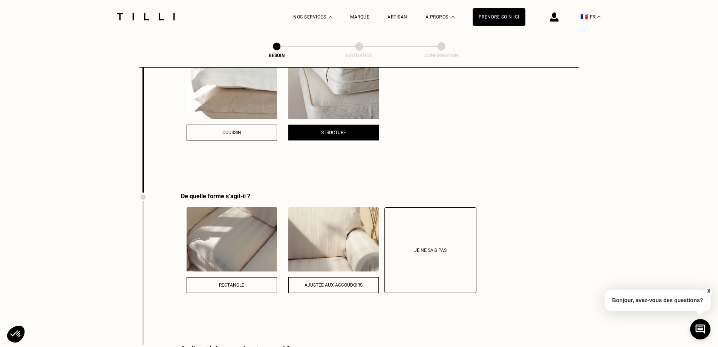
scroll to position [1207, 0]
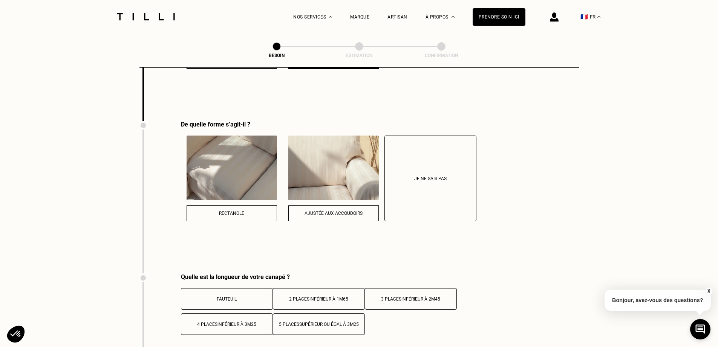
click at [237, 210] on div "Rectangle" at bounding box center [232, 212] width 82 height 5
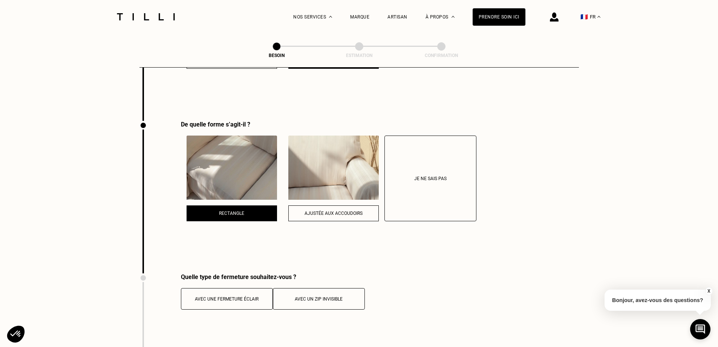
click at [240, 296] on div "Avec une fermeture éclair" at bounding box center [227, 298] width 84 height 5
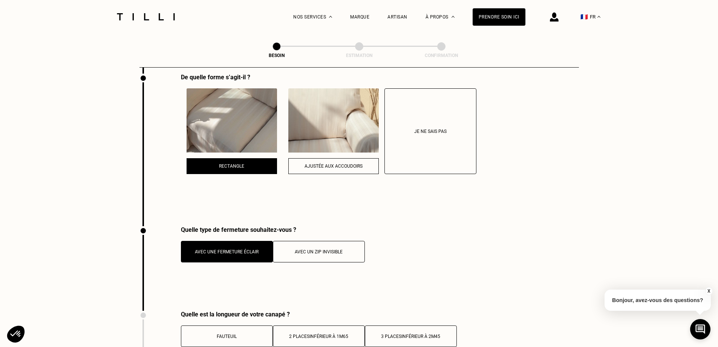
scroll to position [1357, 0]
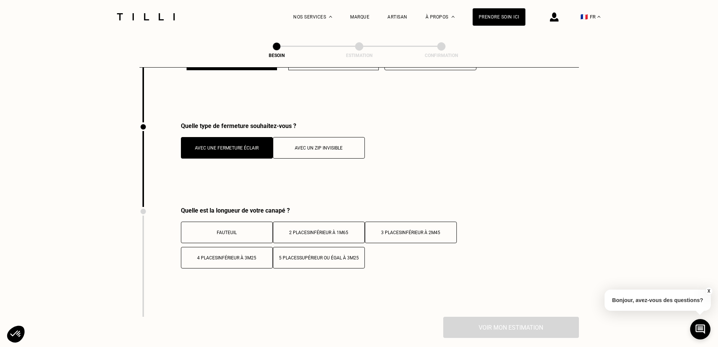
click at [420, 230] on span "inférieur à 2m45" at bounding box center [421, 232] width 39 height 5
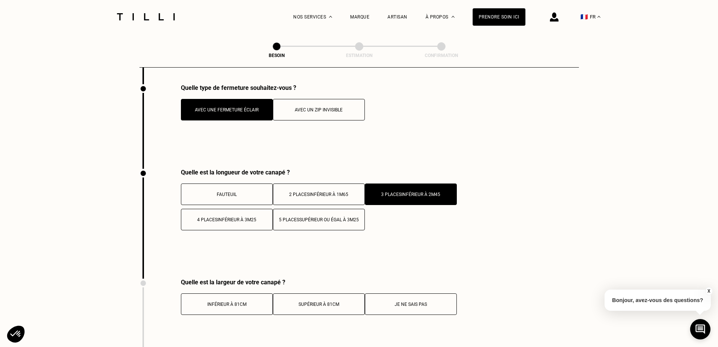
scroll to position [1508, 0]
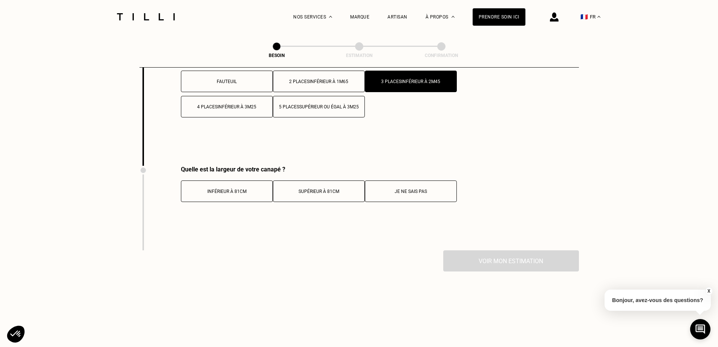
click at [316, 187] on button "Supérieur à 81cm" at bounding box center [319, 190] width 92 height 21
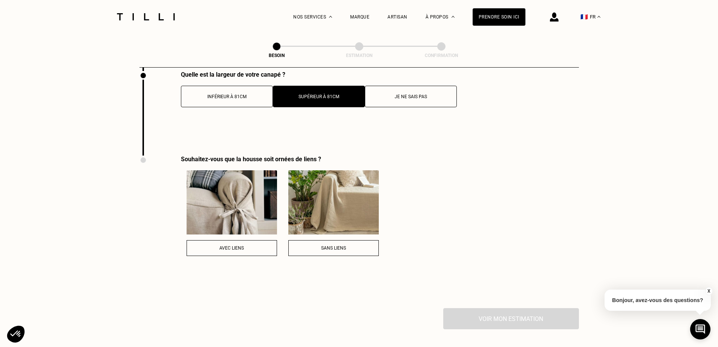
scroll to position [1697, 0]
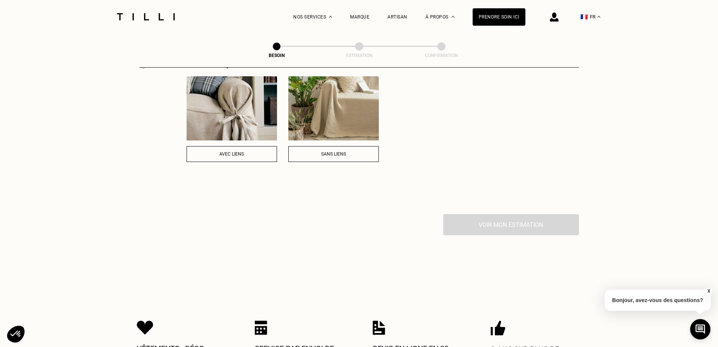
click at [330, 146] on button "Sans liens" at bounding box center [333, 154] width 90 height 16
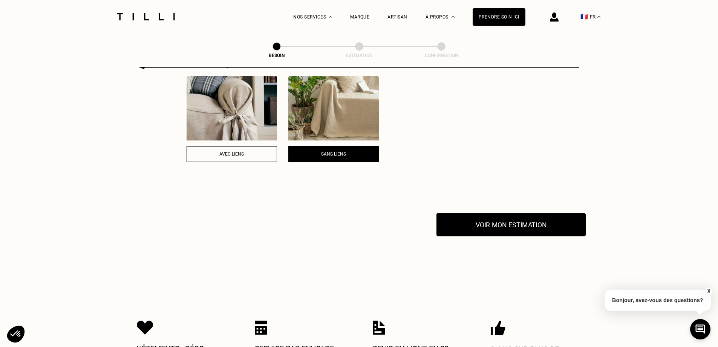
click at [543, 217] on button "Voir mon estimation" at bounding box center [511, 224] width 149 height 23
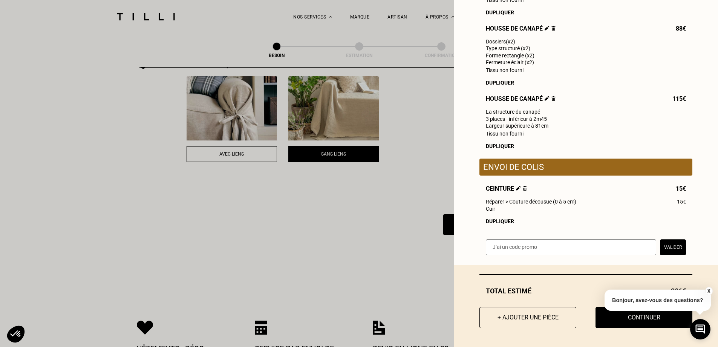
scroll to position [184, 0]
click at [646, 318] on button "Continuer" at bounding box center [644, 316] width 107 height 23
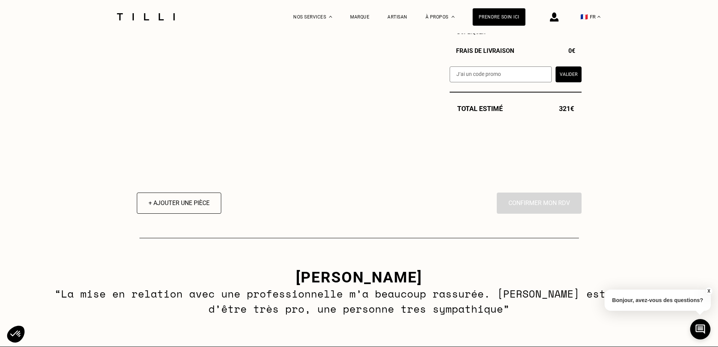
scroll to position [566, 0]
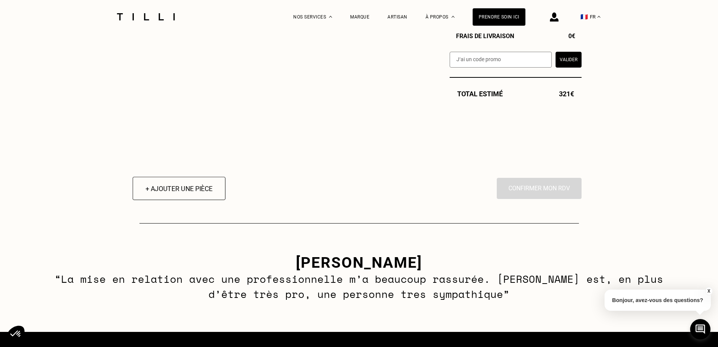
click at [189, 200] on button "+ Ajouter une pièce" at bounding box center [178, 187] width 93 height 23
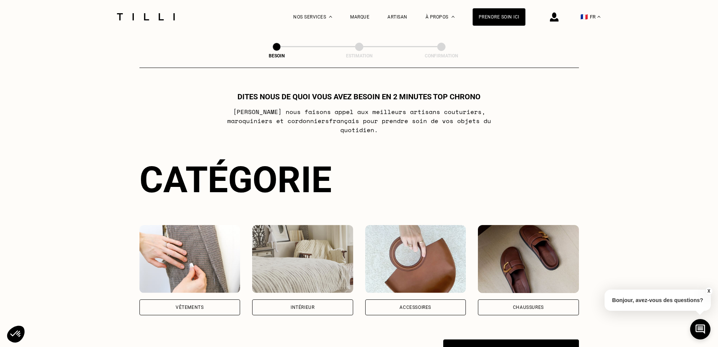
click at [441, 260] on img at bounding box center [415, 259] width 101 height 68
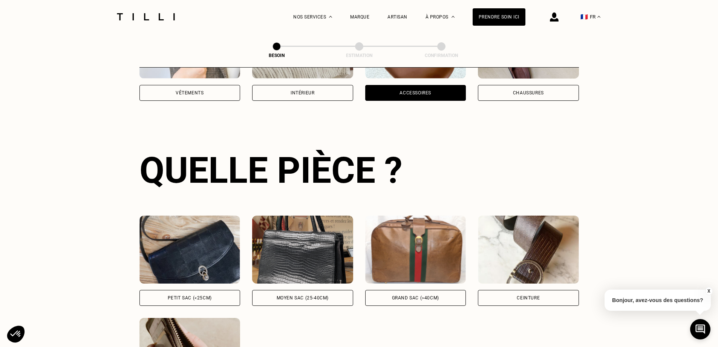
scroll to position [247, 0]
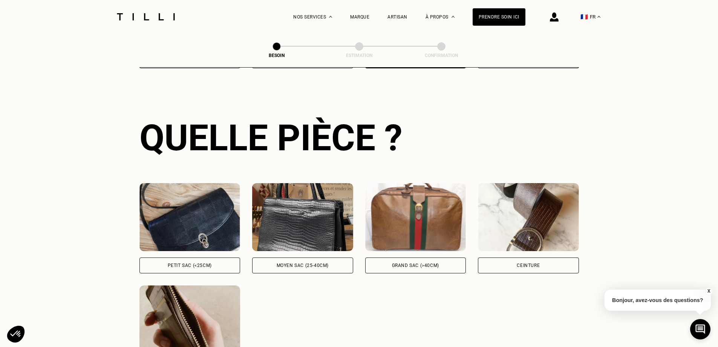
click at [530, 245] on div "Ceinture" at bounding box center [528, 228] width 101 height 90
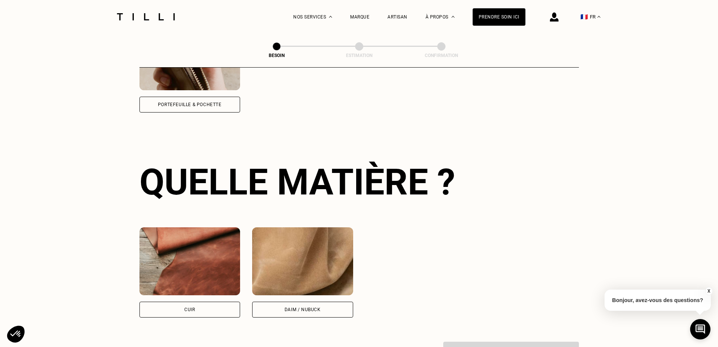
scroll to position [555, 0]
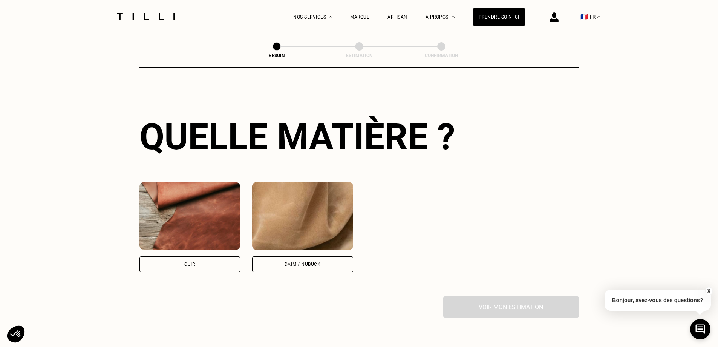
click at [179, 249] on div "Cuir" at bounding box center [190, 227] width 101 height 90
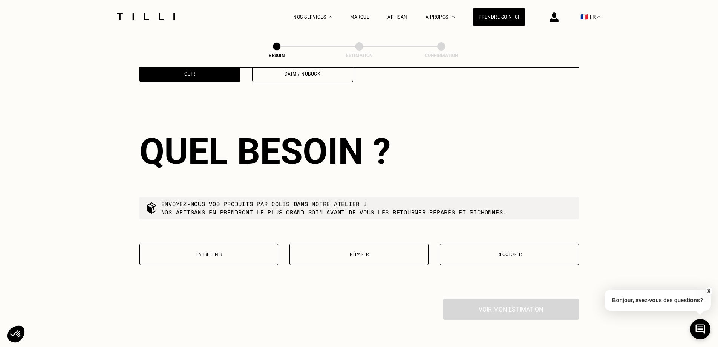
scroll to position [761, 0]
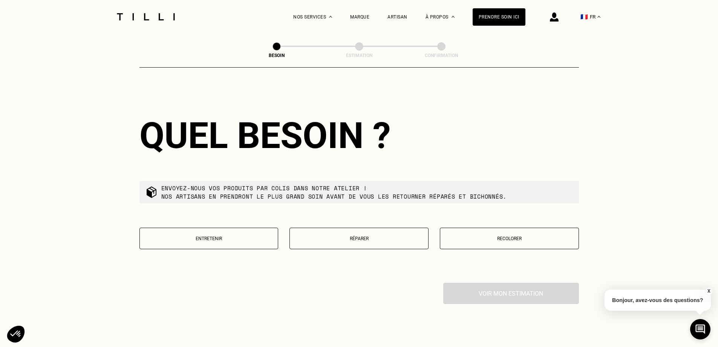
click at [349, 236] on p "Réparer" at bounding box center [359, 238] width 131 height 5
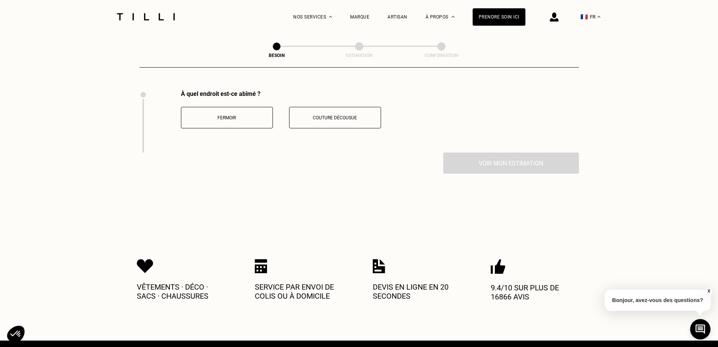
scroll to position [954, 0]
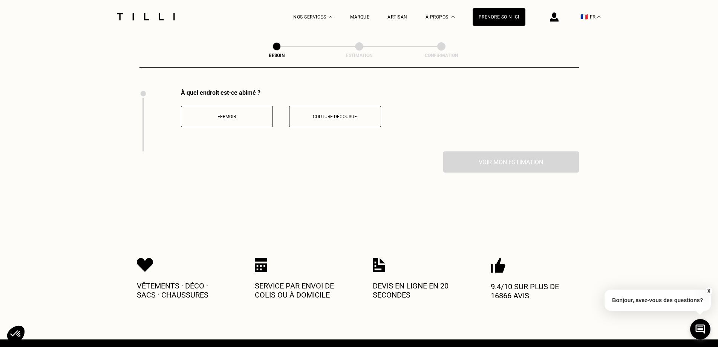
click at [228, 114] on p "Fermoir" at bounding box center [227, 116] width 84 height 5
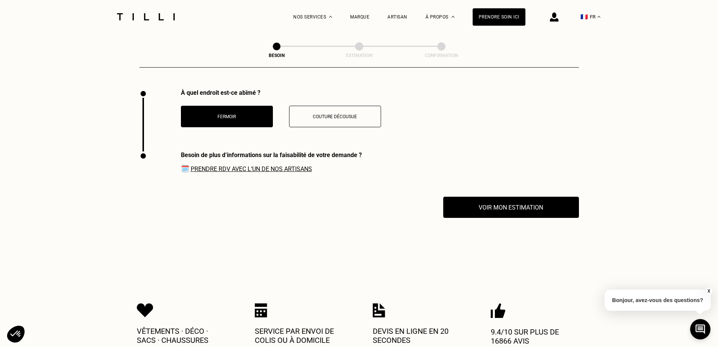
scroll to position [1016, 0]
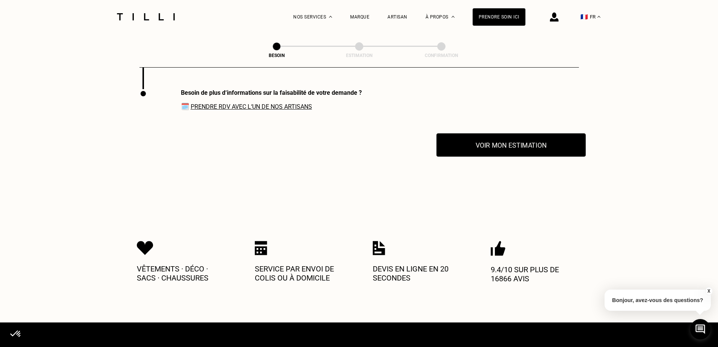
click at [509, 135] on button "Voir mon estimation" at bounding box center [511, 144] width 149 height 23
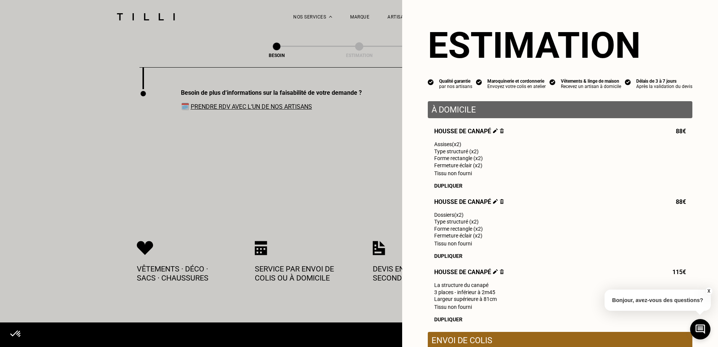
click at [500, 132] on img at bounding box center [502, 130] width 4 height 5
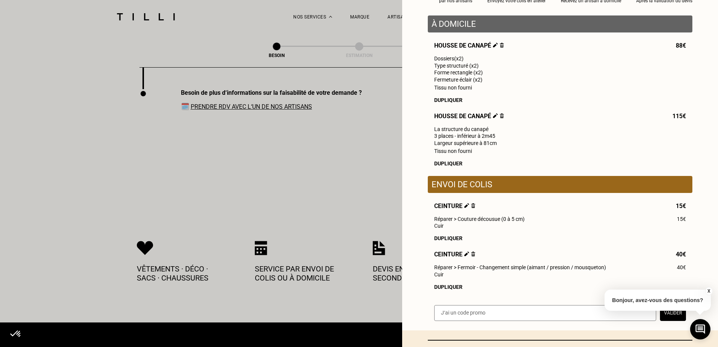
scroll to position [85, 0]
click at [445, 102] on div "Dupliquer" at bounding box center [560, 100] width 252 height 6
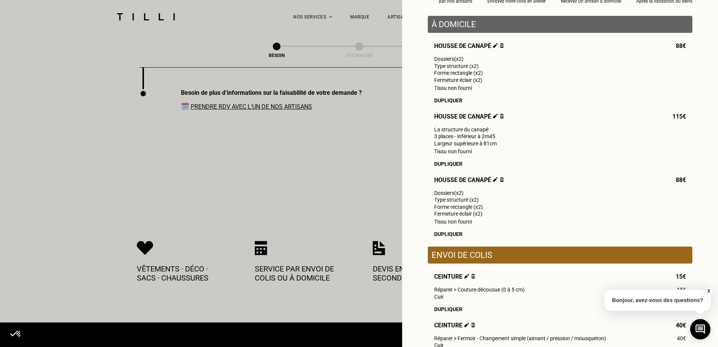
click at [500, 182] on img at bounding box center [502, 179] width 4 height 5
click at [500, 118] on img at bounding box center [502, 115] width 4 height 5
click at [501, 48] on img at bounding box center [502, 45] width 4 height 5
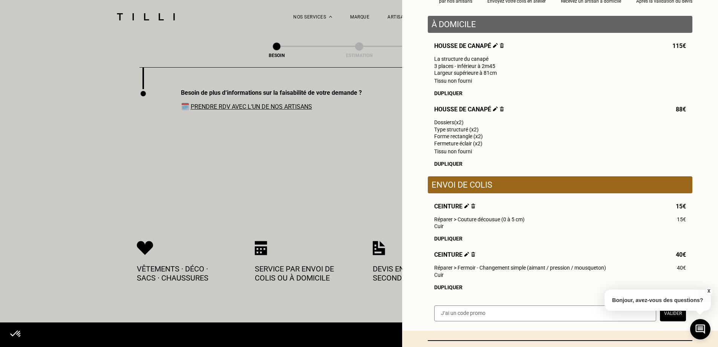
click at [500, 111] on img at bounding box center [502, 108] width 4 height 5
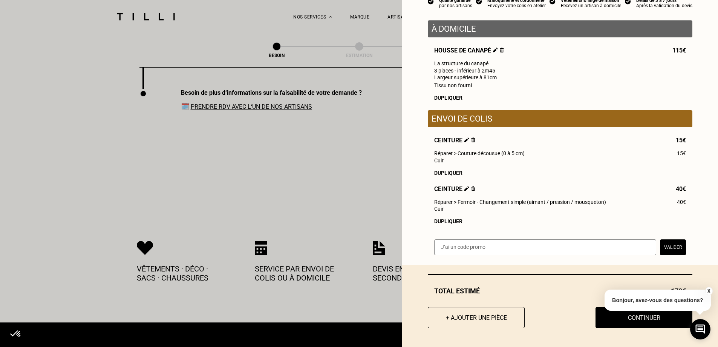
click at [500, 49] on img at bounding box center [502, 50] width 4 height 5
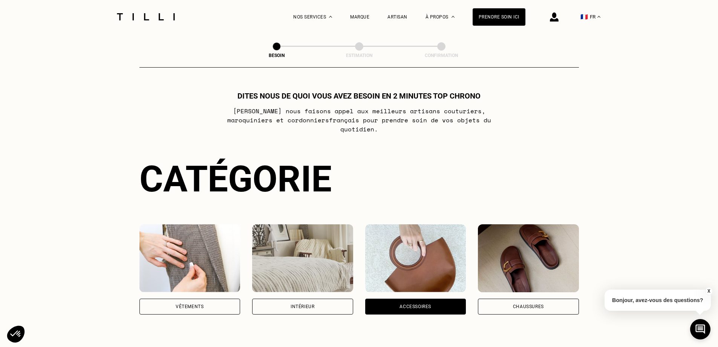
scroll to position [0, 0]
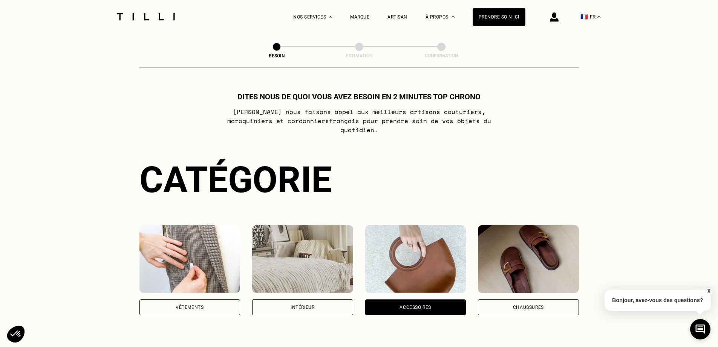
click at [537, 249] on img at bounding box center [528, 259] width 101 height 68
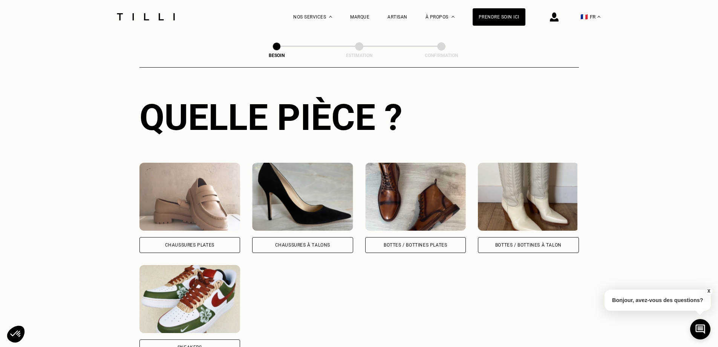
scroll to position [284, 0]
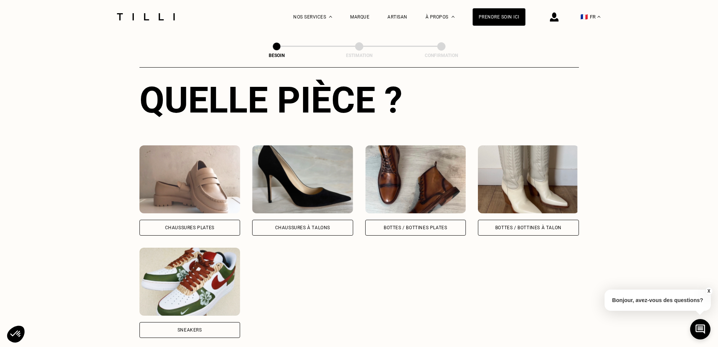
click at [534, 192] on img at bounding box center [528, 179] width 101 height 68
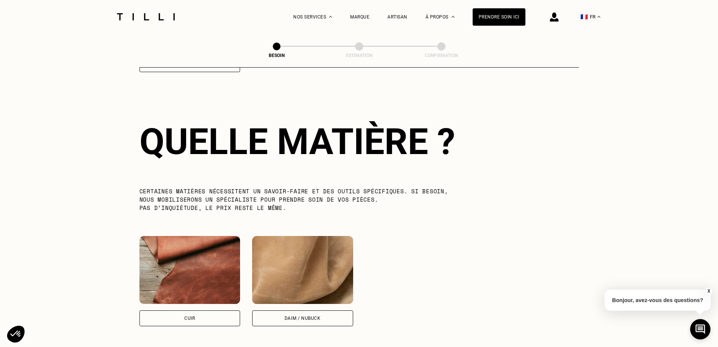
scroll to position [555, 0]
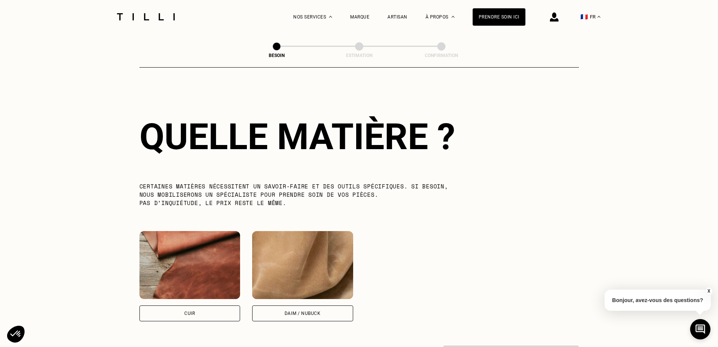
click at [213, 260] on img at bounding box center [190, 265] width 101 height 68
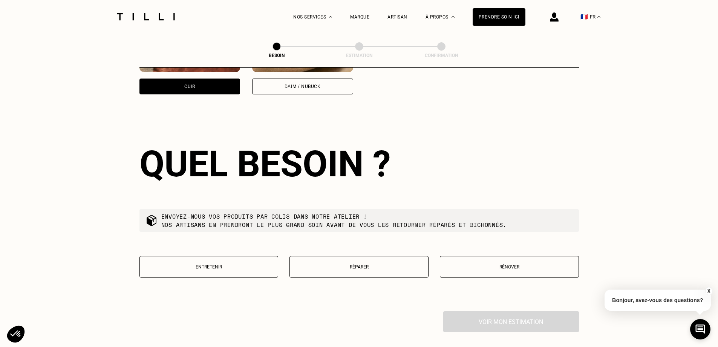
scroll to position [810, 0]
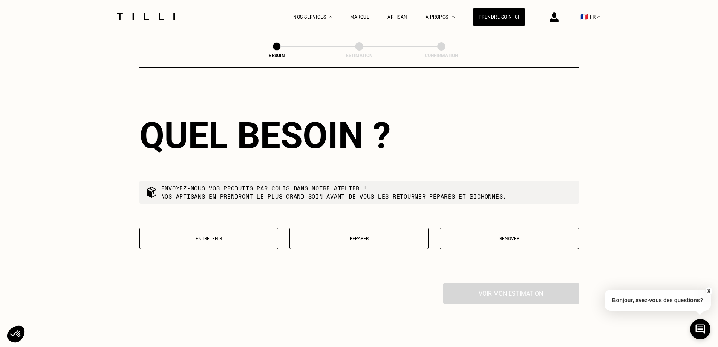
click at [486, 236] on p "Rénover" at bounding box center [509, 238] width 131 height 5
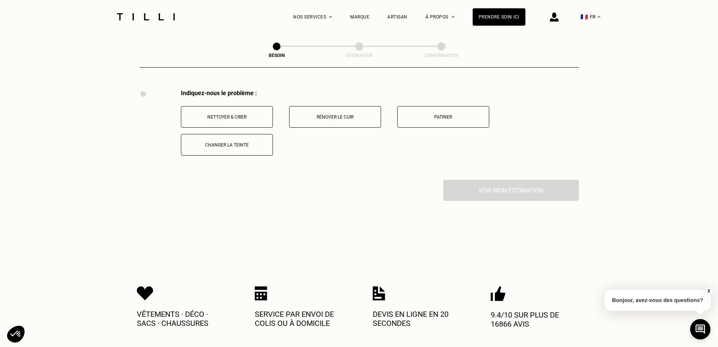
scroll to position [1003, 0]
click at [347, 114] on p "Rénover le cuir" at bounding box center [335, 116] width 84 height 5
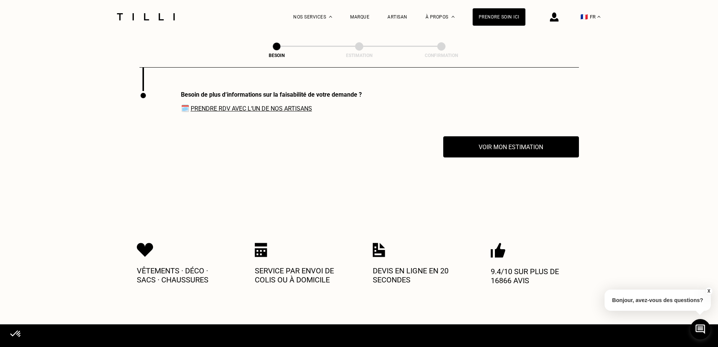
scroll to position [1093, 0]
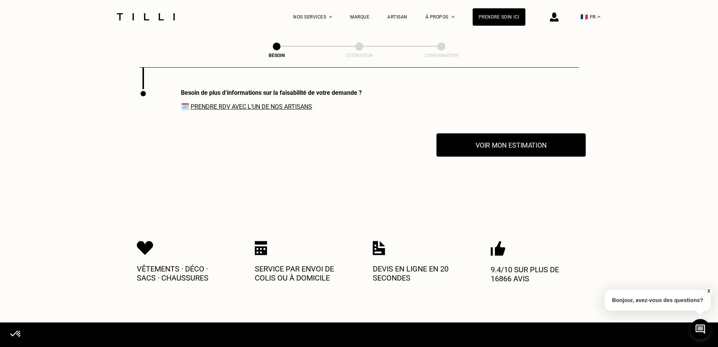
click at [534, 145] on button "Voir mon estimation" at bounding box center [511, 144] width 149 height 23
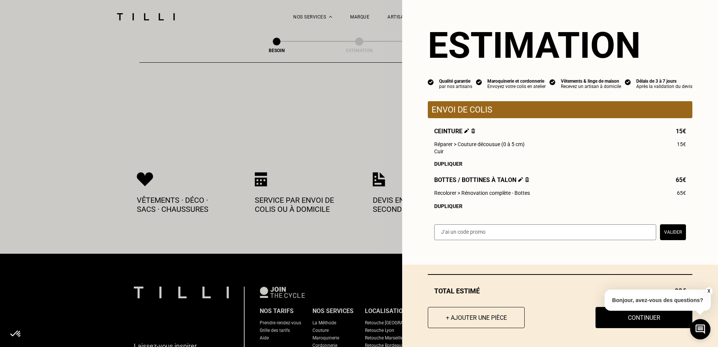
scroll to position [1168, 0]
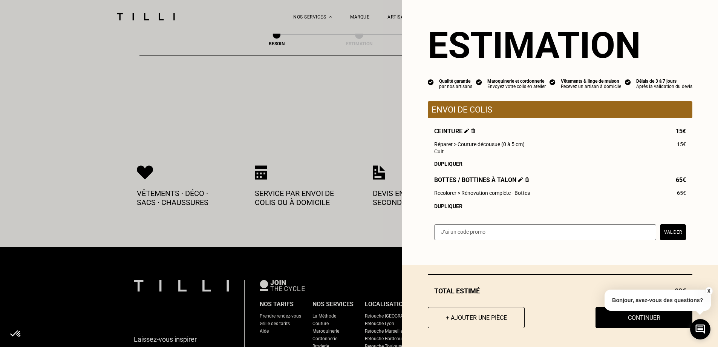
click at [519, 183] on span "Bottes / Bottines à talon" at bounding box center [481, 179] width 95 height 7
click at [525, 182] on img at bounding box center [527, 179] width 4 height 5
click at [471, 133] on img at bounding box center [473, 130] width 4 height 5
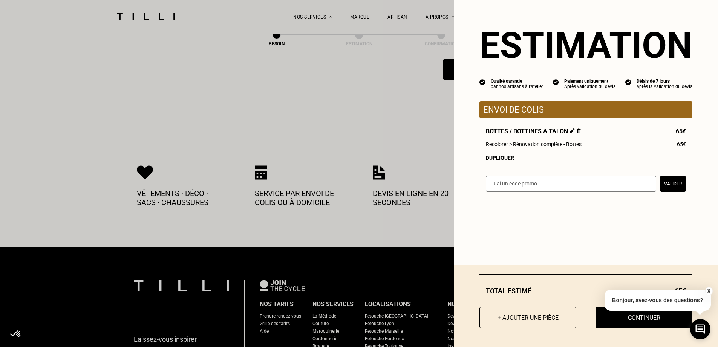
click at [573, 130] on span "Bottes / Bottines à talon" at bounding box center [533, 130] width 95 height 7
click at [577, 133] on img at bounding box center [579, 130] width 4 height 5
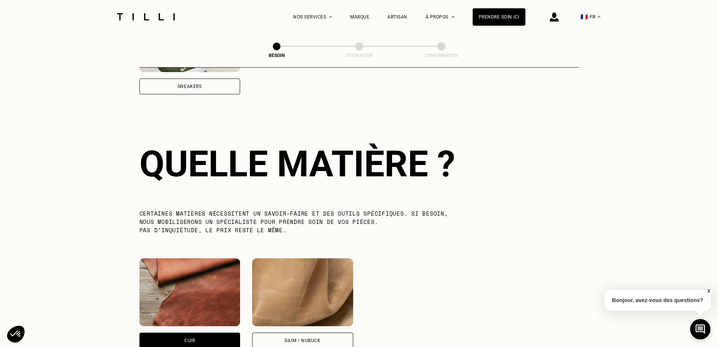
scroll to position [339, 0]
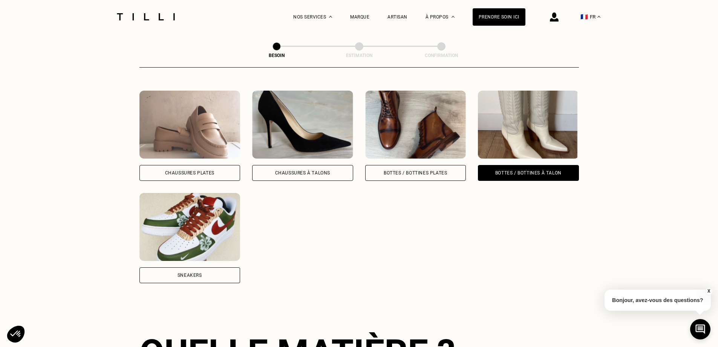
click at [171, 136] on img at bounding box center [190, 124] width 101 height 68
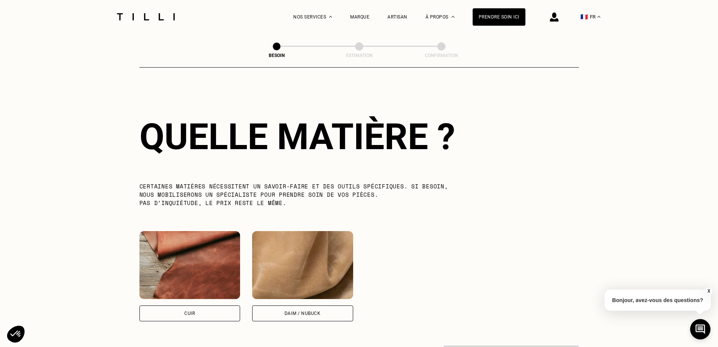
scroll to position [705, 0]
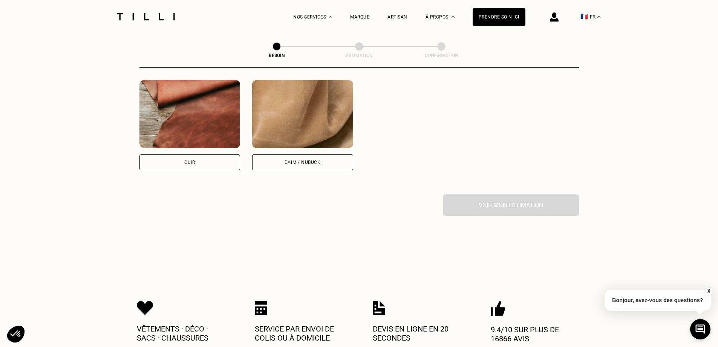
click at [177, 154] on div "Cuir" at bounding box center [190, 162] width 101 height 16
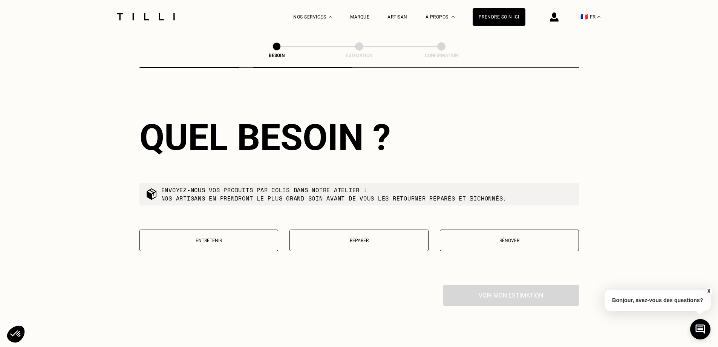
scroll to position [810, 0]
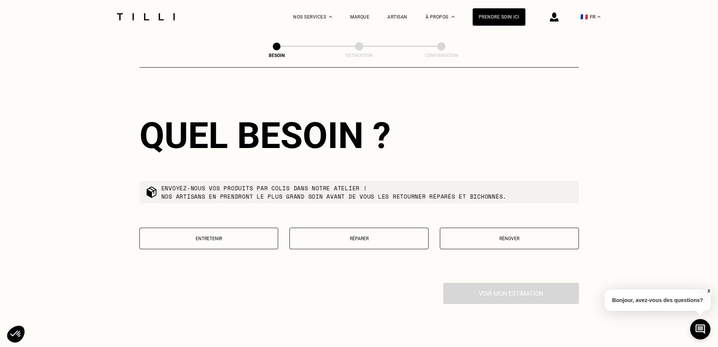
click at [506, 236] on p "Rénover" at bounding box center [509, 238] width 131 height 5
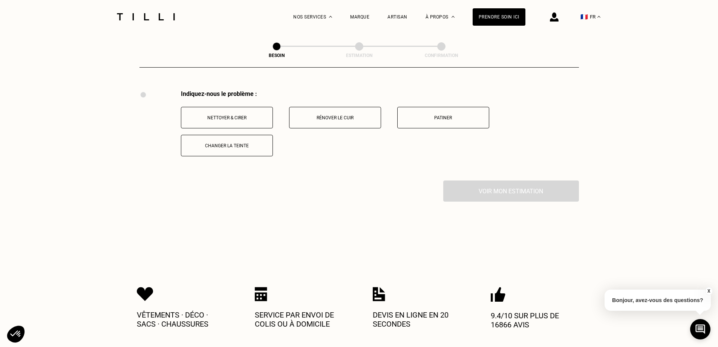
scroll to position [1003, 0]
click at [327, 106] on button "Rénover le cuir" at bounding box center [335, 116] width 92 height 21
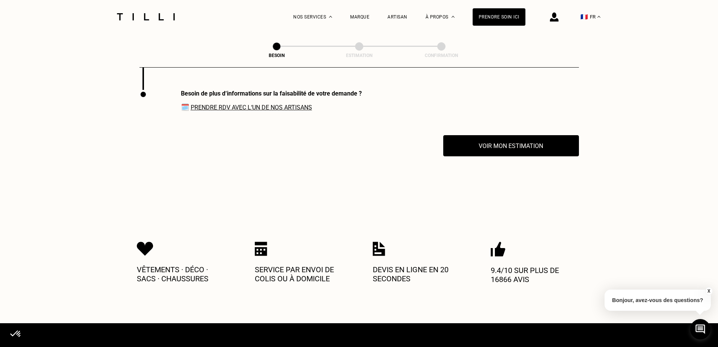
scroll to position [1093, 0]
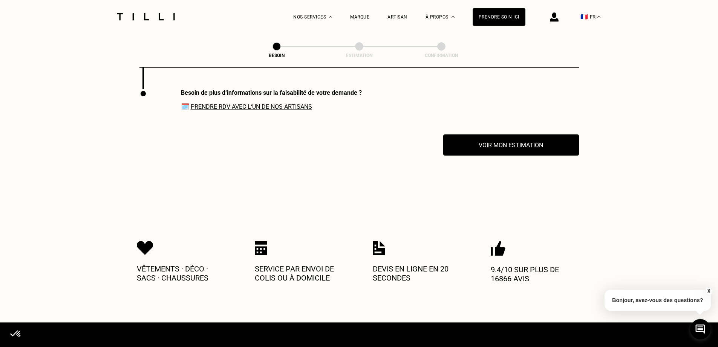
click at [268, 104] on link "Prendre RDV avec l‘un de nos artisans" at bounding box center [251, 106] width 121 height 7
click at [402, 270] on p "Devis en ligne en 20 secondes" at bounding box center [418, 273] width 90 height 18
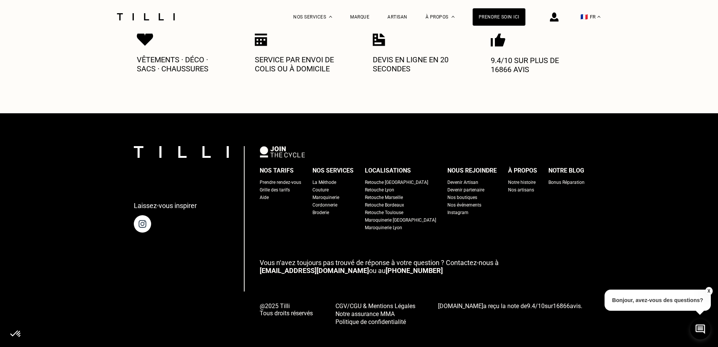
scroll to position [1310, 0]
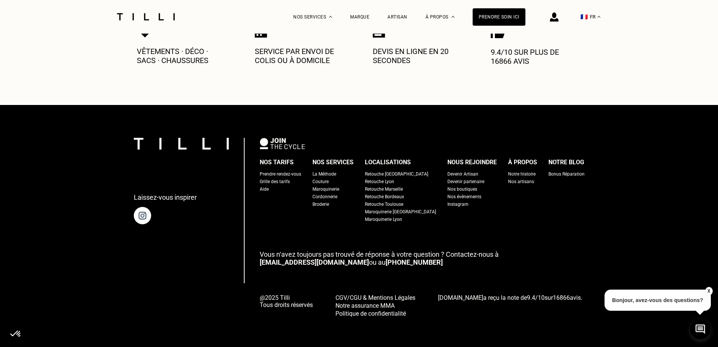
click at [386, 258] on link "[PHONE_NUMBER]" at bounding box center [414, 262] width 57 height 8
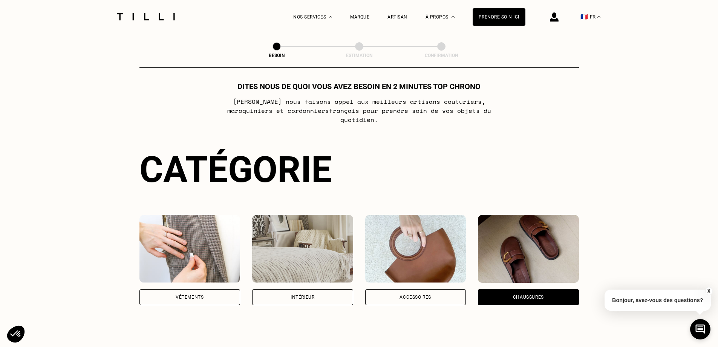
scroll to position [0, 0]
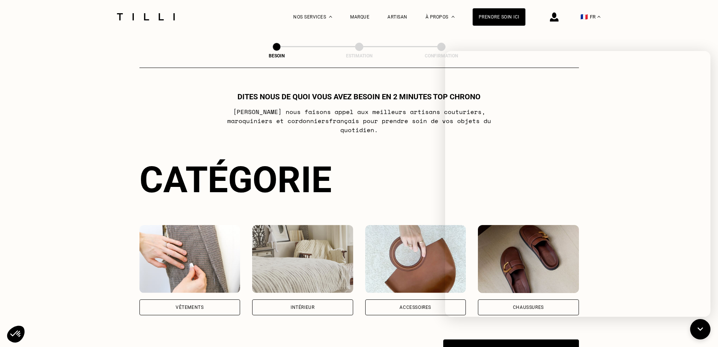
click at [300, 280] on img at bounding box center [302, 259] width 101 height 68
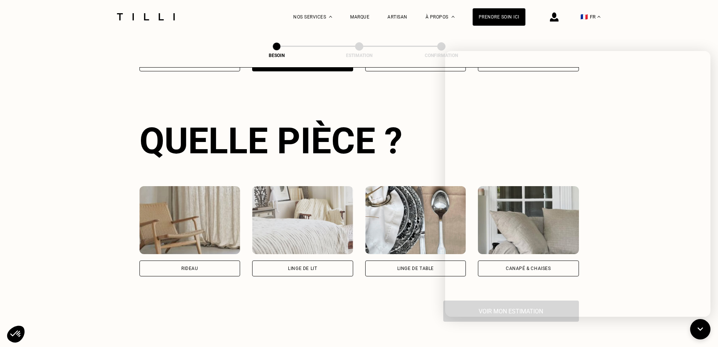
scroll to position [247, 0]
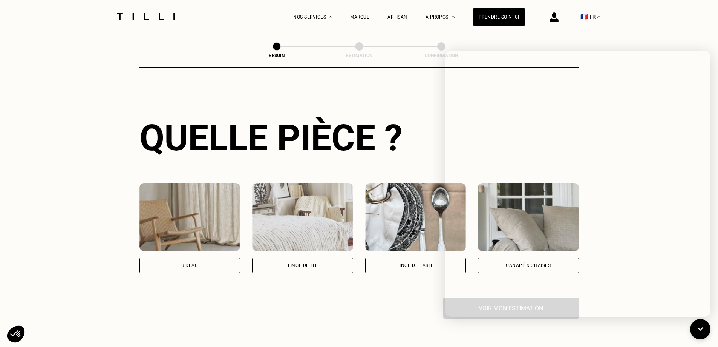
click at [306, 245] on div "Linge de lit" at bounding box center [302, 228] width 101 height 90
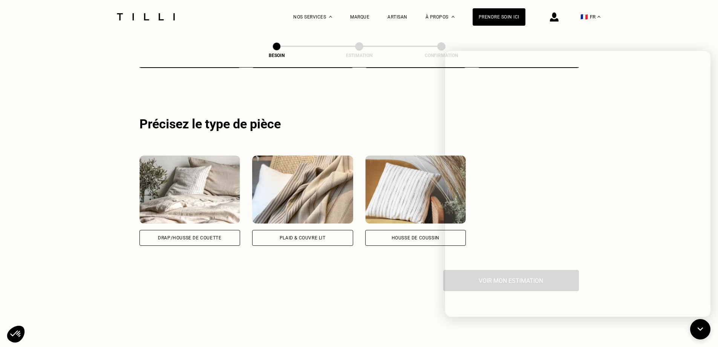
scroll to position [452, 0]
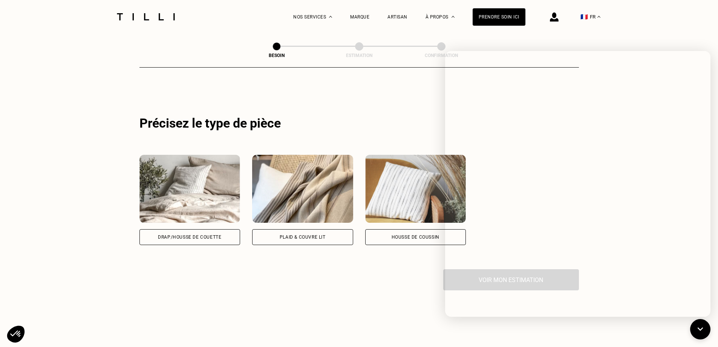
click at [407, 209] on img at bounding box center [415, 189] width 101 height 68
select select "FR"
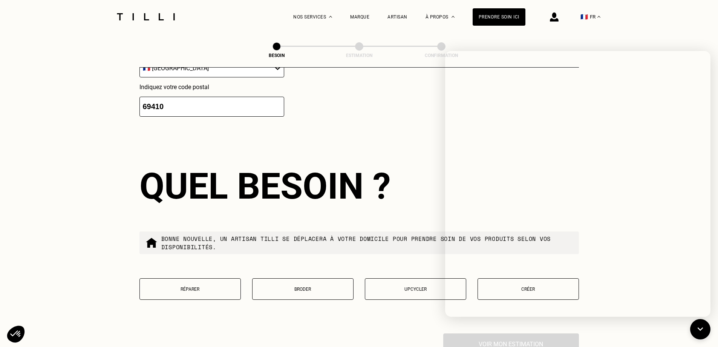
scroll to position [781, 0]
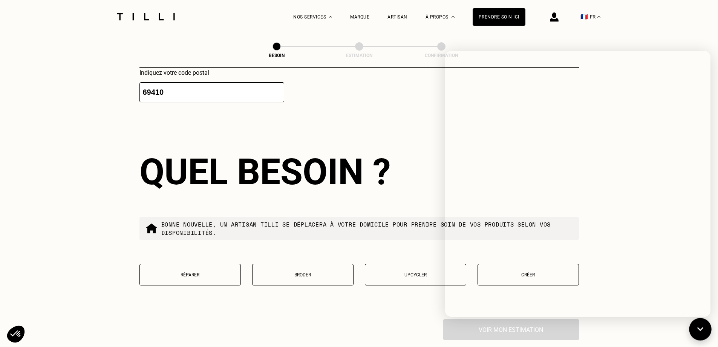
click at [710, 327] on button at bounding box center [700, 328] width 22 height 22
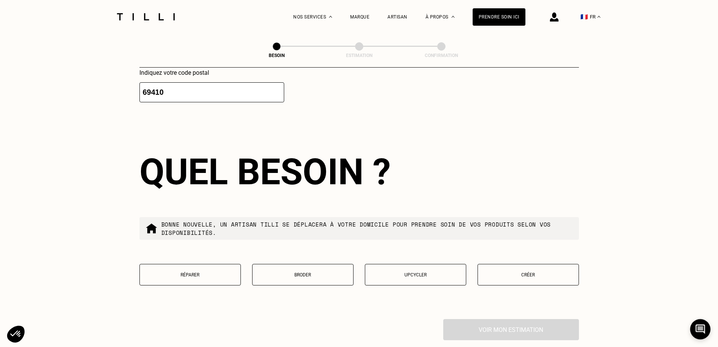
click at [412, 272] on p "Upcycler" at bounding box center [415, 274] width 93 height 5
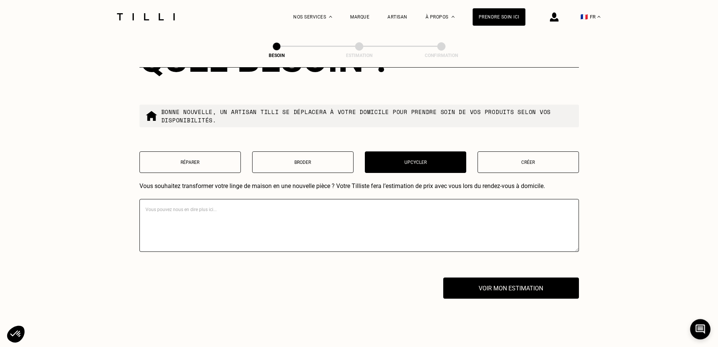
scroll to position [894, 0]
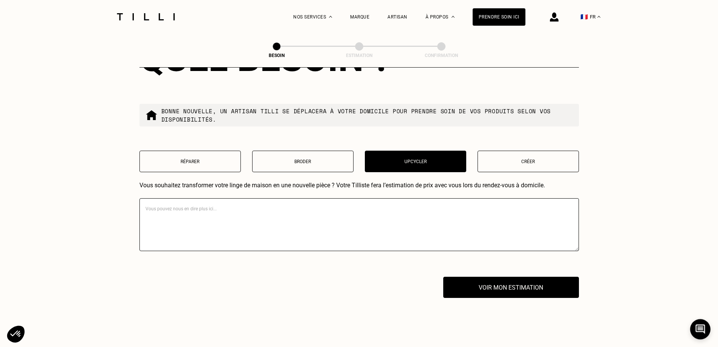
click at [248, 202] on textarea at bounding box center [360, 224] width 440 height 53
click at [181, 205] on textarea "j'ai un rideau mangé par les mites dont je souhaite faire 2 coussins rectangula…" at bounding box center [360, 224] width 440 height 53
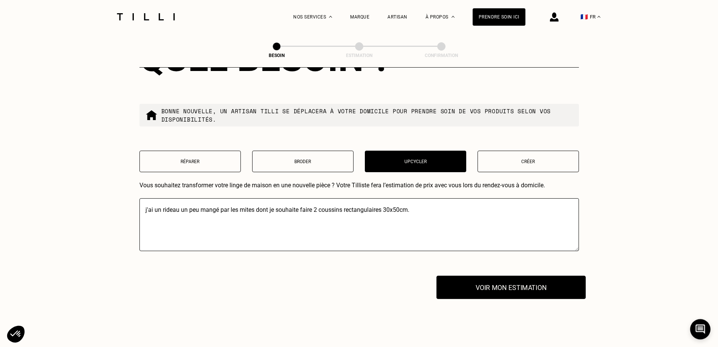
type textarea "j'ai un rideau un peu mangé par les mites dont je souhaite faire 2 coussins rec…"
click at [531, 281] on button "Voir mon estimation" at bounding box center [511, 286] width 149 height 23
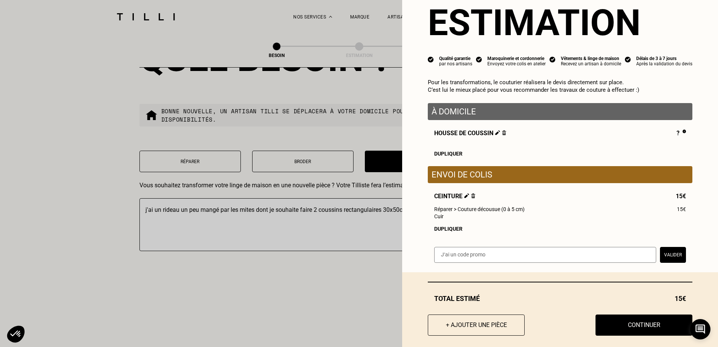
scroll to position [35, 0]
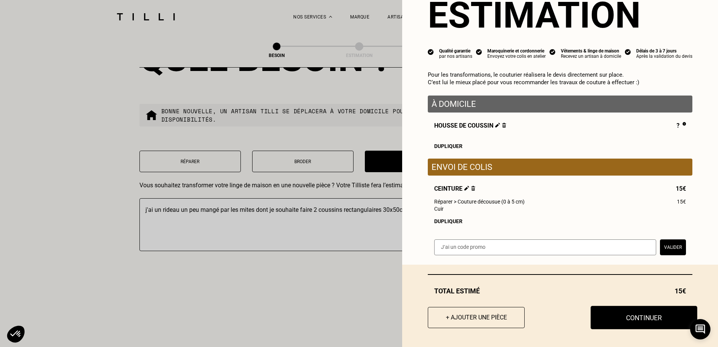
click at [634, 316] on button "Continuer" at bounding box center [644, 316] width 107 height 23
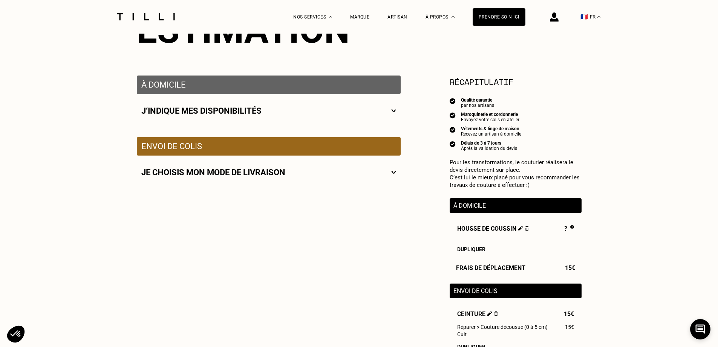
scroll to position [151, 0]
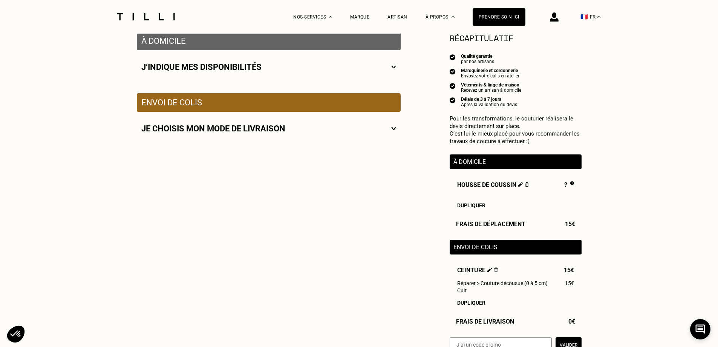
click at [393, 133] on img at bounding box center [393, 128] width 5 height 9
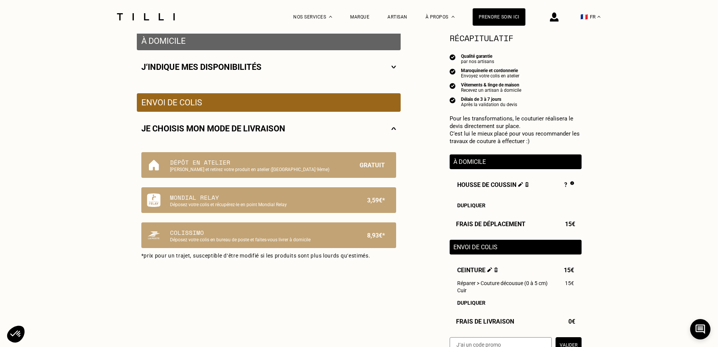
click at [395, 68] on img at bounding box center [393, 66] width 5 height 9
select select "FR"
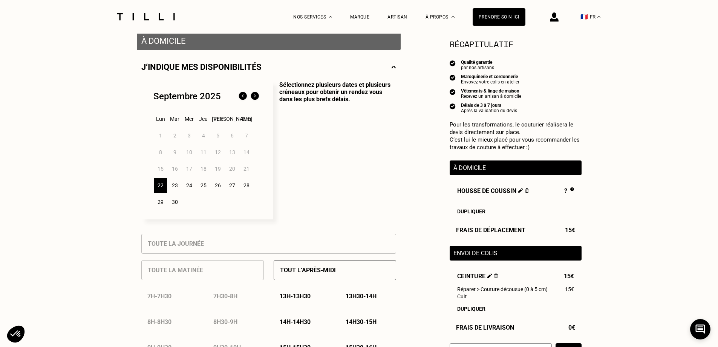
click at [217, 189] on div "26" at bounding box center [217, 185] width 13 height 15
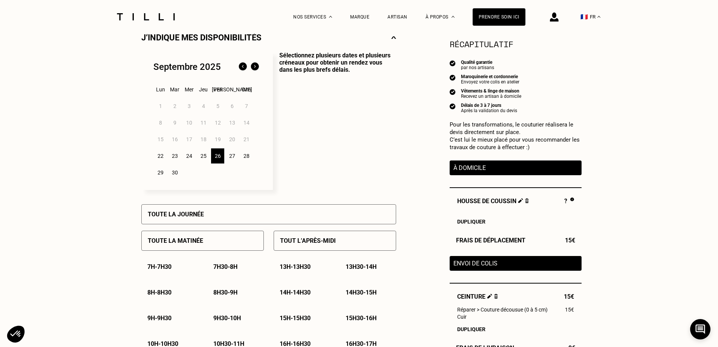
scroll to position [226, 0]
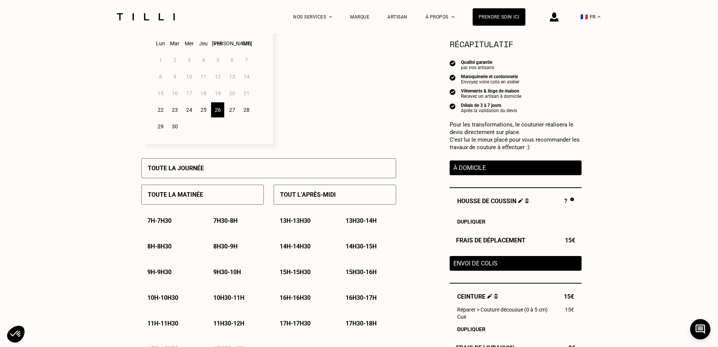
click at [364, 274] on p "15h30 - 16h" at bounding box center [361, 271] width 31 height 7
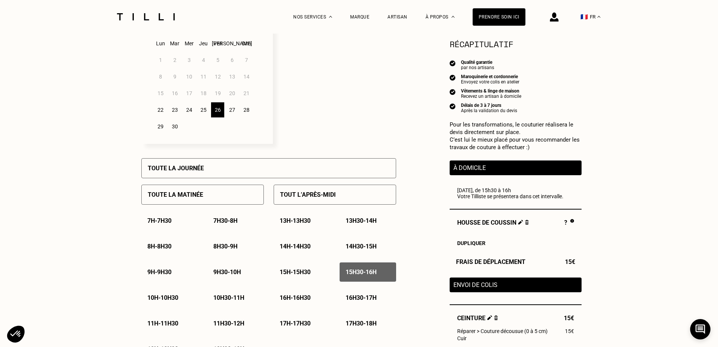
click at [296, 305] on div "16h - 16h30" at bounding box center [302, 297] width 57 height 19
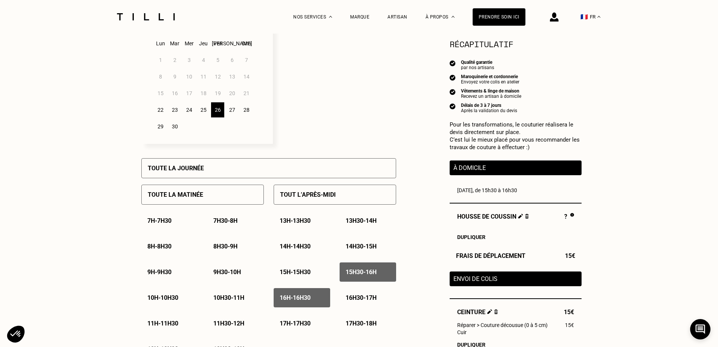
click at [364, 297] on p "16h30 - 17h" at bounding box center [361, 297] width 31 height 7
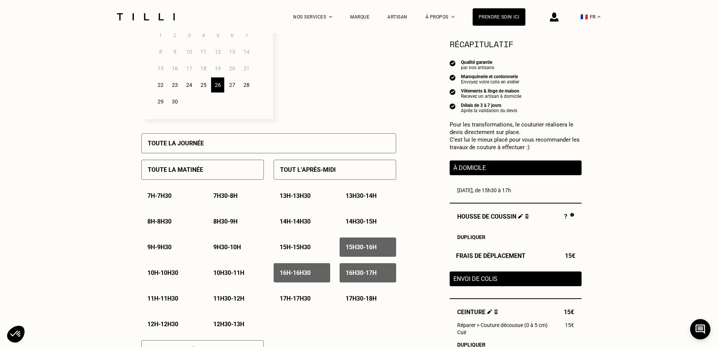
scroll to position [264, 0]
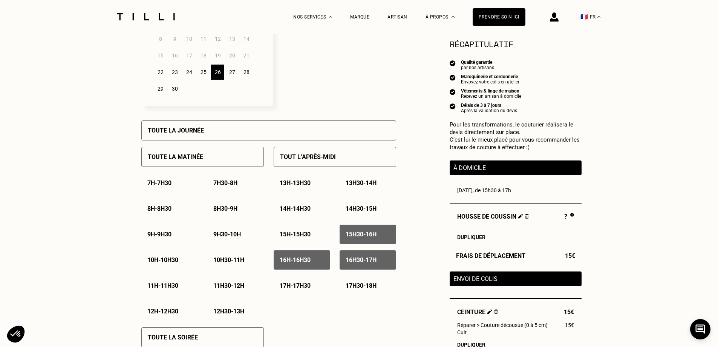
drag, startPoint x: 295, startPoint y: 285, endPoint x: 340, endPoint y: 285, distance: 45.3
click at [296, 286] on p "17h - 17h30" at bounding box center [295, 285] width 31 height 7
drag, startPoint x: 377, startPoint y: 280, endPoint x: 370, endPoint y: 285, distance: 8.7
click at [377, 279] on div "17h30 - 18h" at bounding box center [368, 285] width 57 height 19
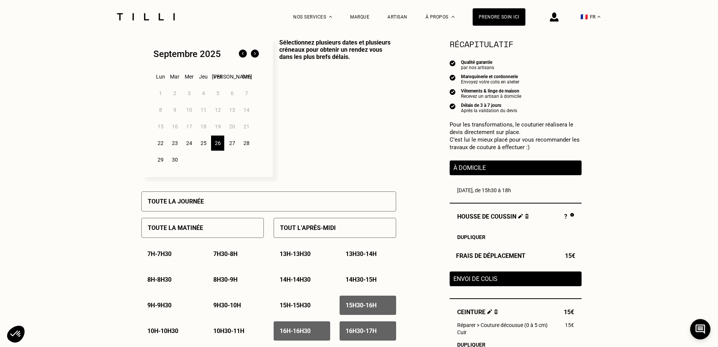
scroll to position [189, 0]
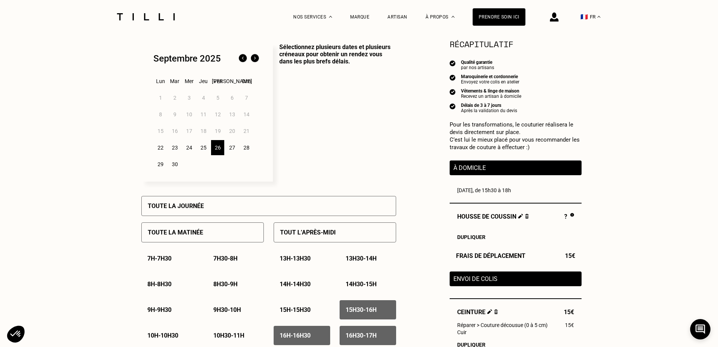
click at [203, 148] on div "25" at bounding box center [203, 147] width 13 height 15
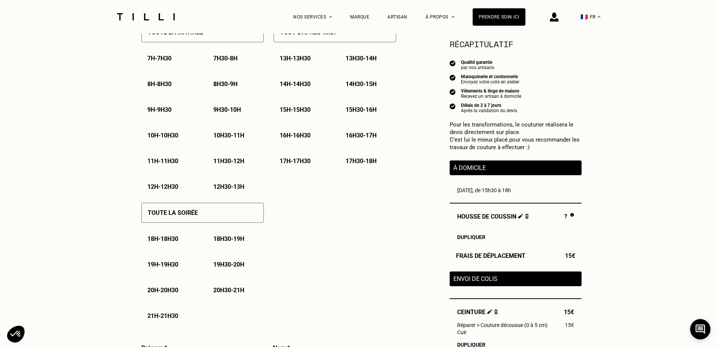
scroll to position [452, 0]
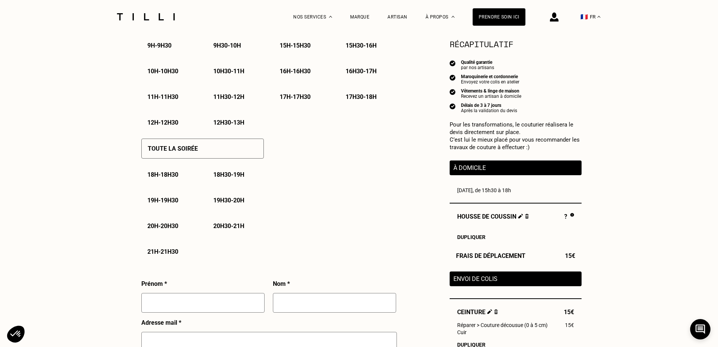
click at [206, 152] on div "Toute la soirée" at bounding box center [202, 148] width 123 height 20
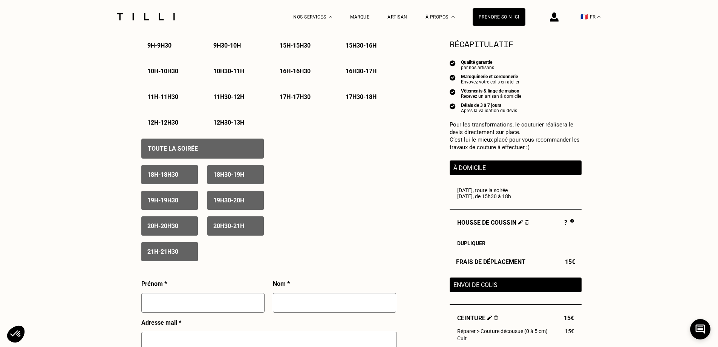
click at [162, 248] on div "21h - 21h30" at bounding box center [169, 251] width 57 height 19
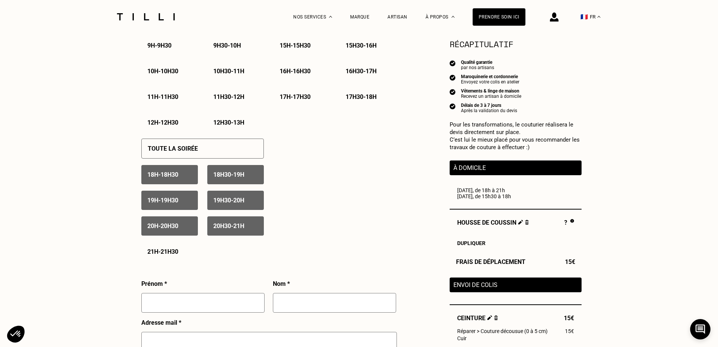
click at [170, 228] on p "20h - 20h30" at bounding box center [162, 225] width 31 height 7
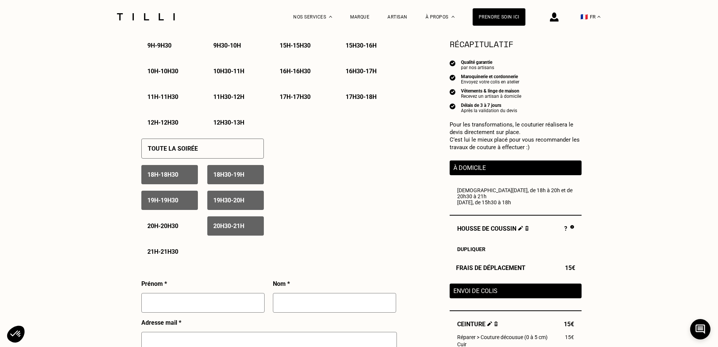
click at [227, 226] on p "20h30 - 21h" at bounding box center [228, 225] width 31 height 7
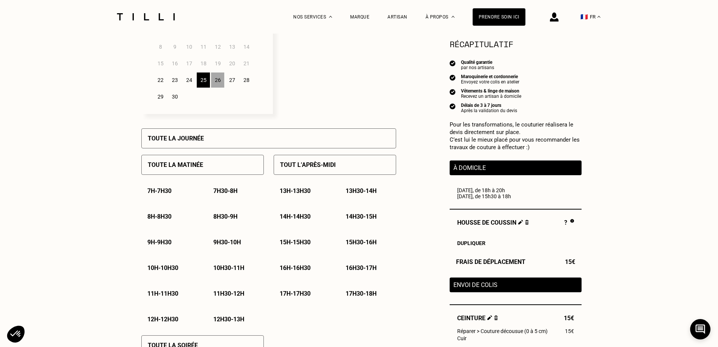
scroll to position [189, 0]
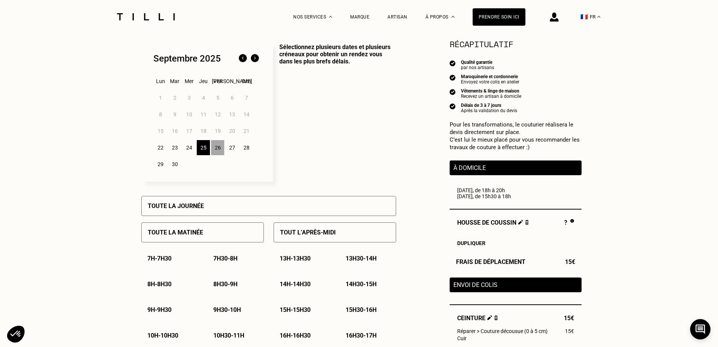
click at [188, 150] on div "24" at bounding box center [188, 147] width 13 height 15
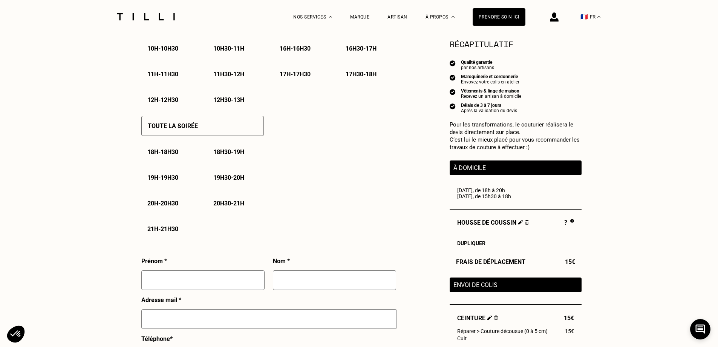
scroll to position [490, 0]
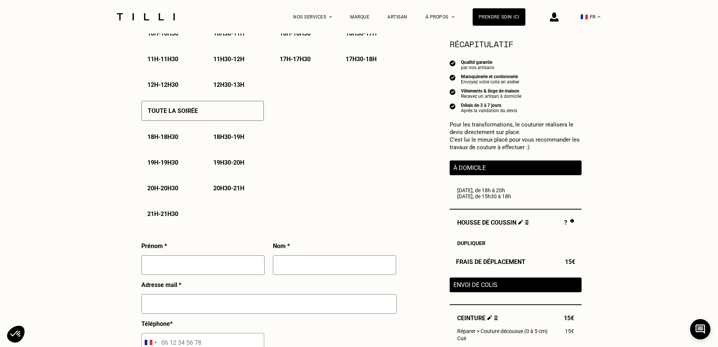
click at [166, 140] on p "18h - 18h30" at bounding box center [162, 136] width 31 height 7
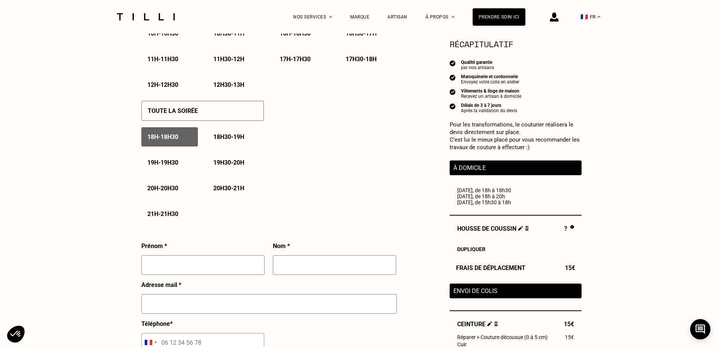
click at [235, 137] on p "18h30 - 19h" at bounding box center [228, 136] width 31 height 7
click at [164, 169] on div "19h - 19h30" at bounding box center [169, 162] width 57 height 19
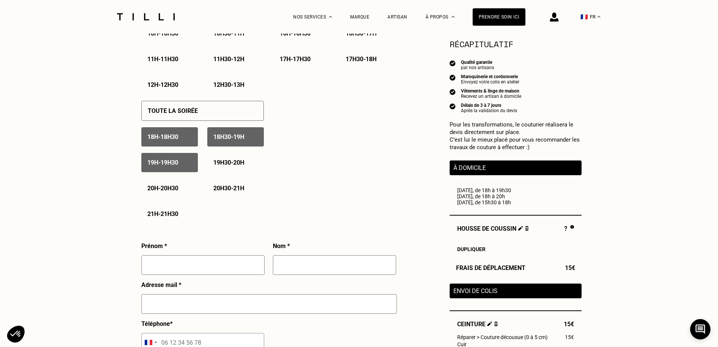
click at [233, 164] on p "19h30 - 20h" at bounding box center [228, 162] width 31 height 7
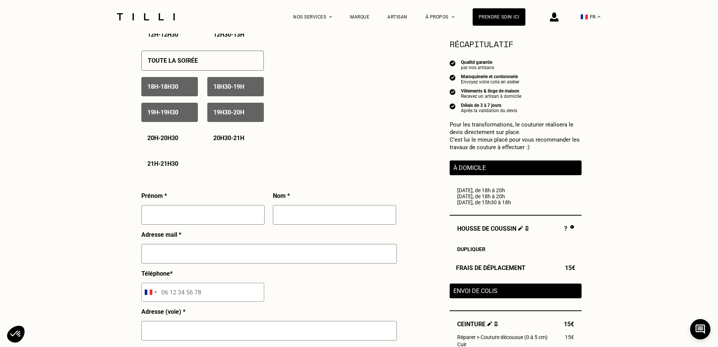
scroll to position [566, 0]
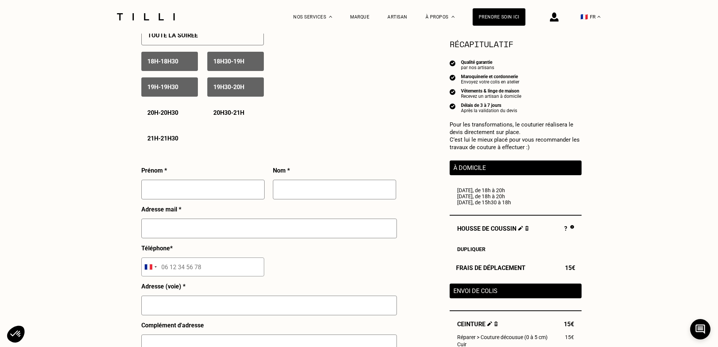
click at [241, 193] on input "text" at bounding box center [202, 189] width 123 height 20
type input "Andrea"
type input "PIRONI"
type input "rohero257@hotmail.com"
type input "06 45 65 19 41"
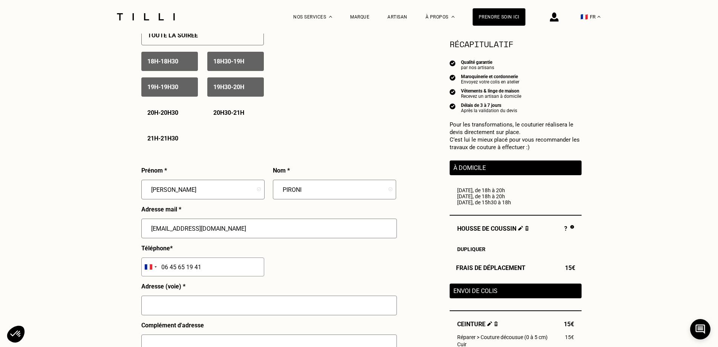
type input "5 rue du pavé"
type input "champagne au mont d'or"
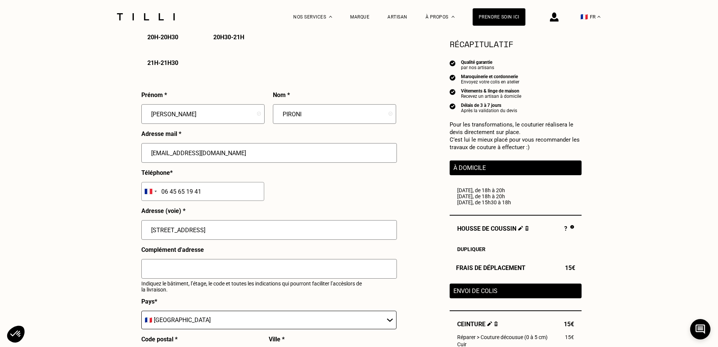
click at [210, 269] on input "text" at bounding box center [269, 269] width 256 height 20
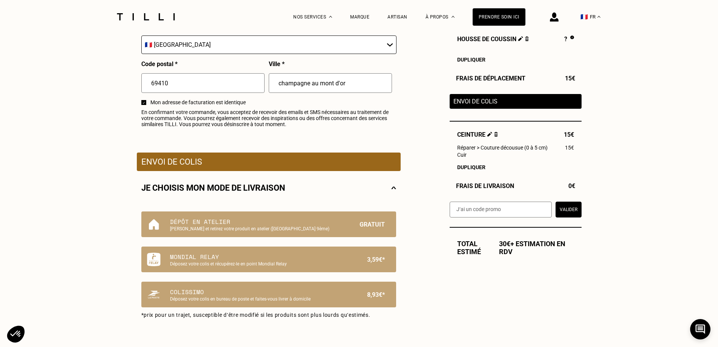
scroll to position [943, 0]
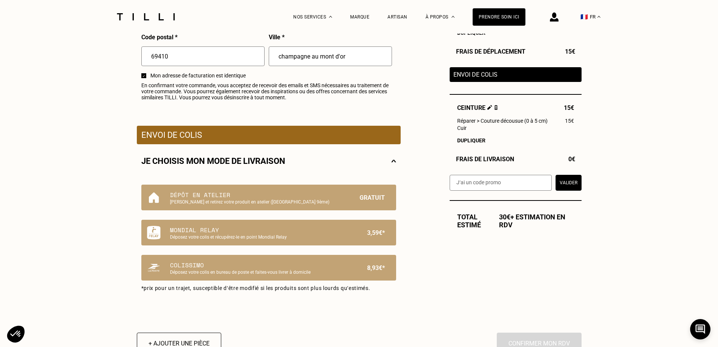
type input "résidence Orabella Bat H"
click at [495, 110] on img at bounding box center [496, 107] width 4 height 5
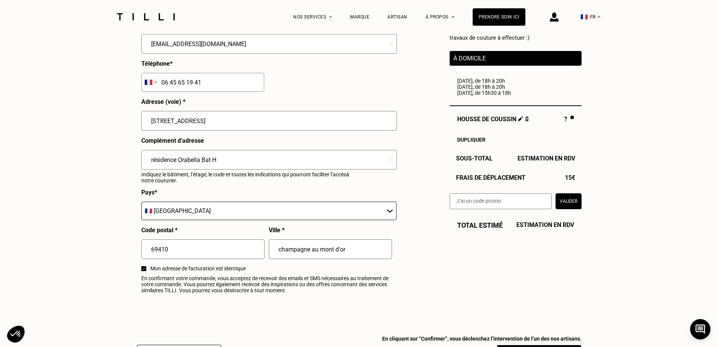
scroll to position [736, 0]
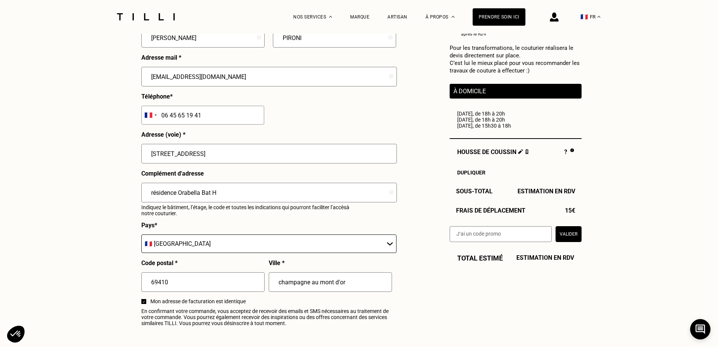
click at [571, 214] on span "15€" at bounding box center [570, 210] width 10 height 7
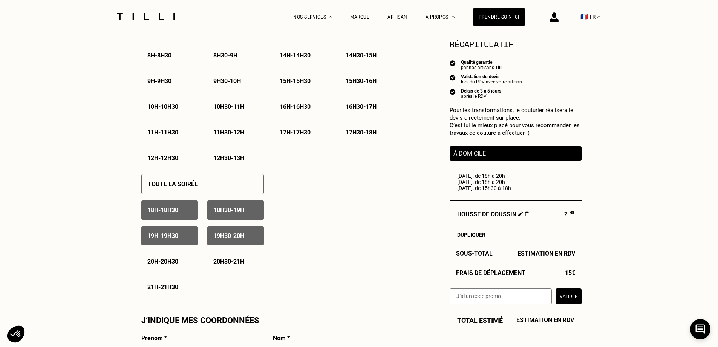
scroll to position [321, 0]
